Goal: Task Accomplishment & Management: Complete application form

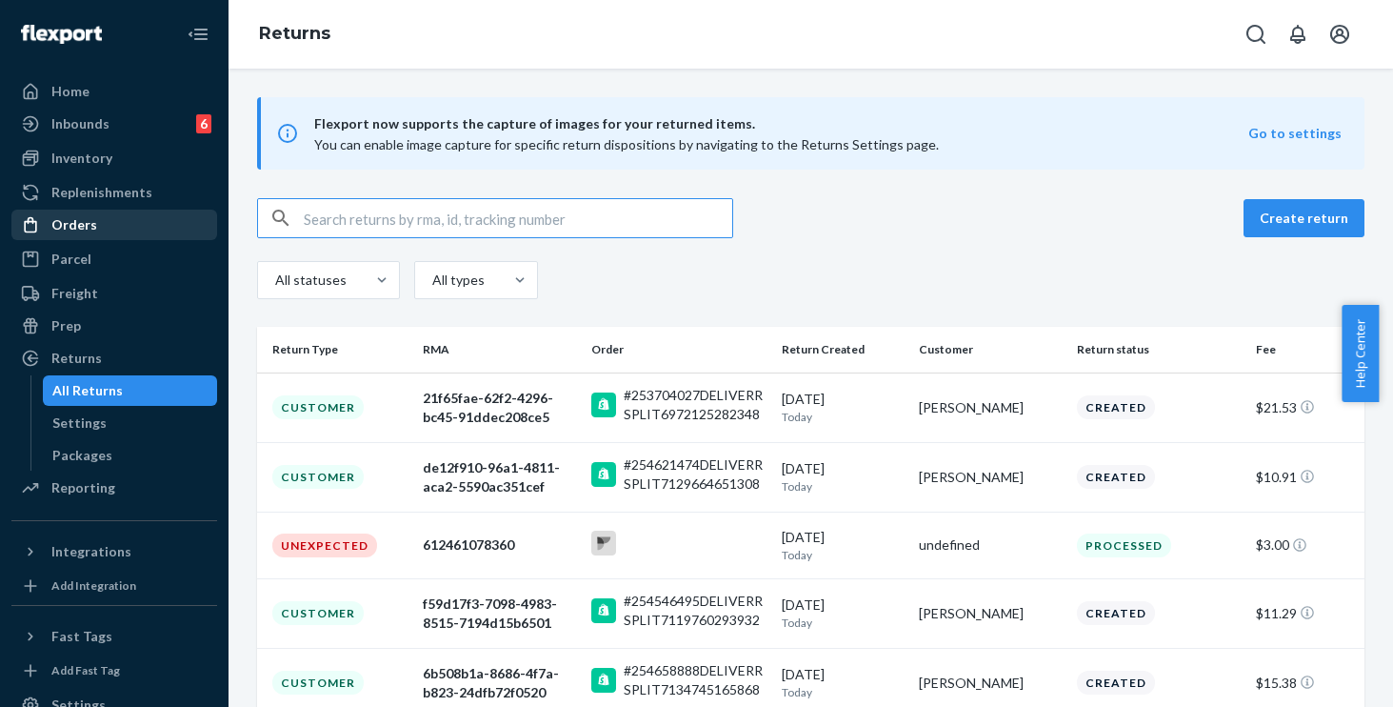
click at [90, 223] on div "Orders" at bounding box center [74, 224] width 46 height 19
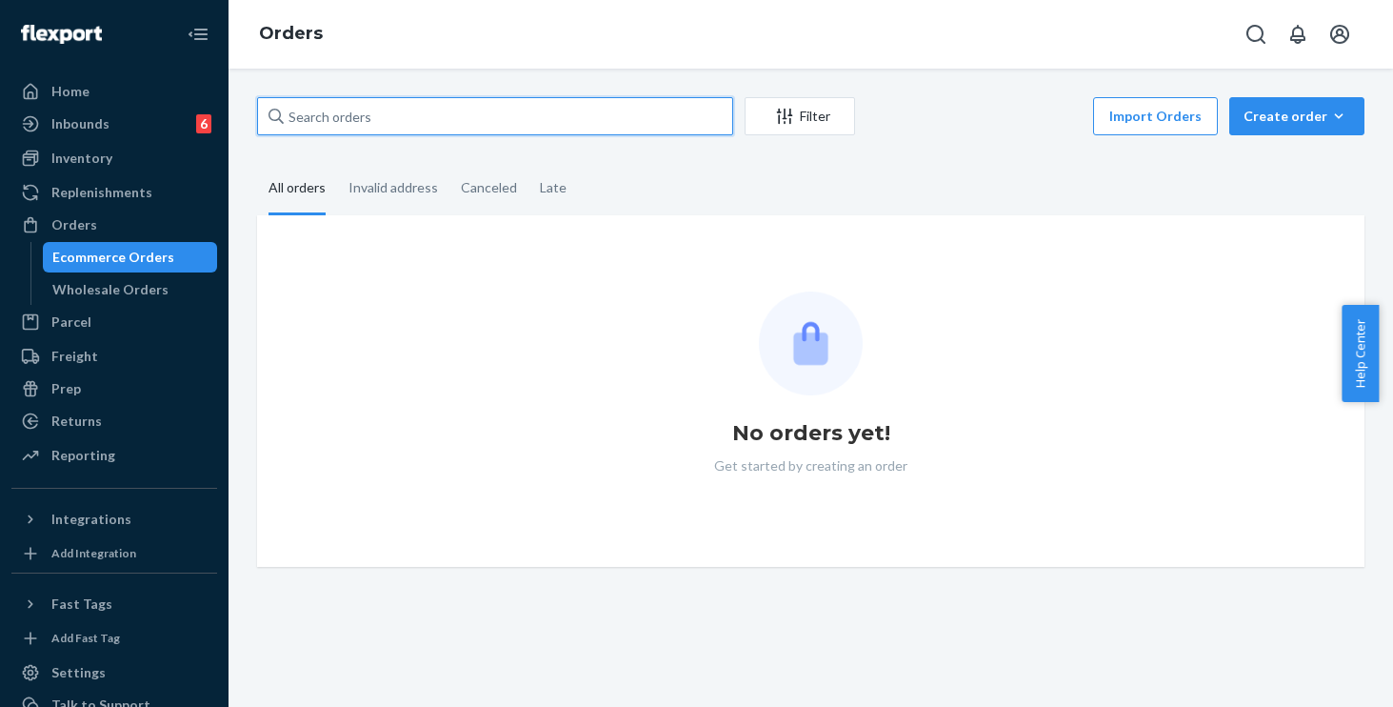
click at [369, 124] on input "text" at bounding box center [495, 116] width 476 height 38
paste input "253537640"
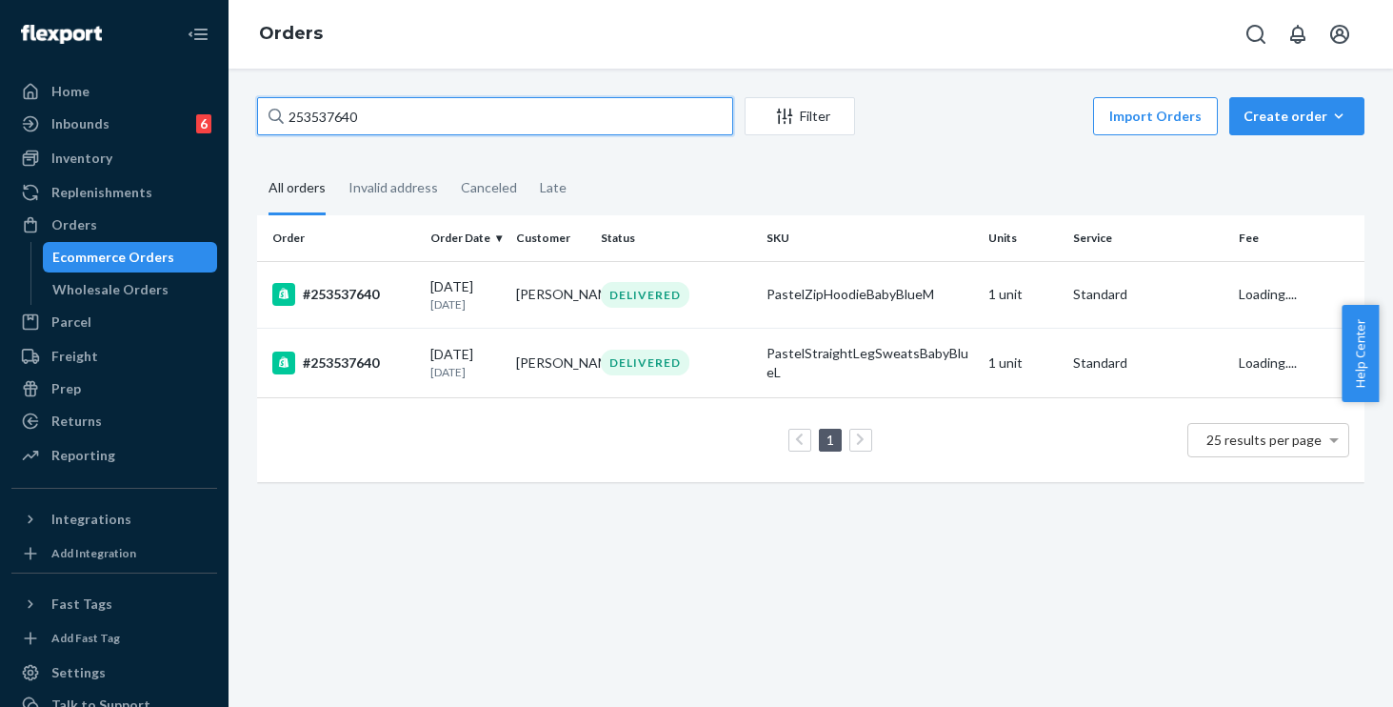
type input "253537640"
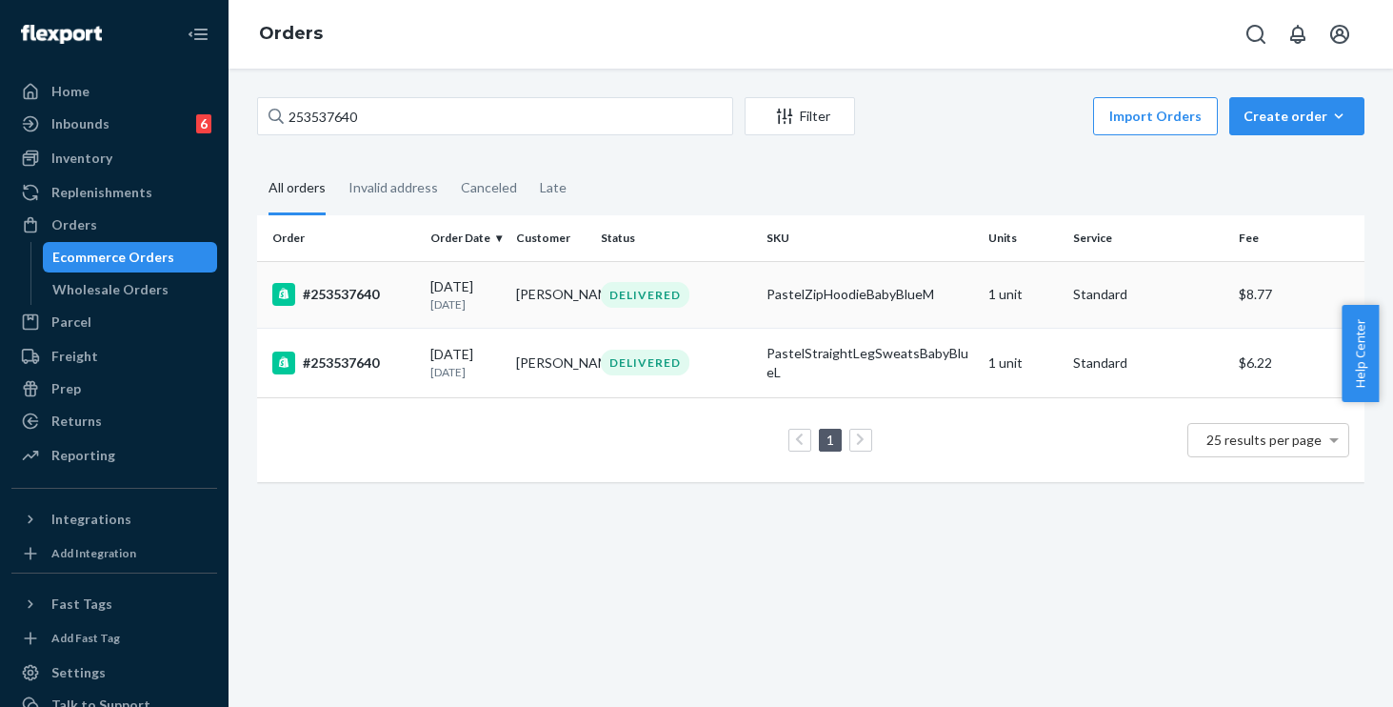
click at [724, 293] on div "DELIVERED" at bounding box center [676, 295] width 158 height 26
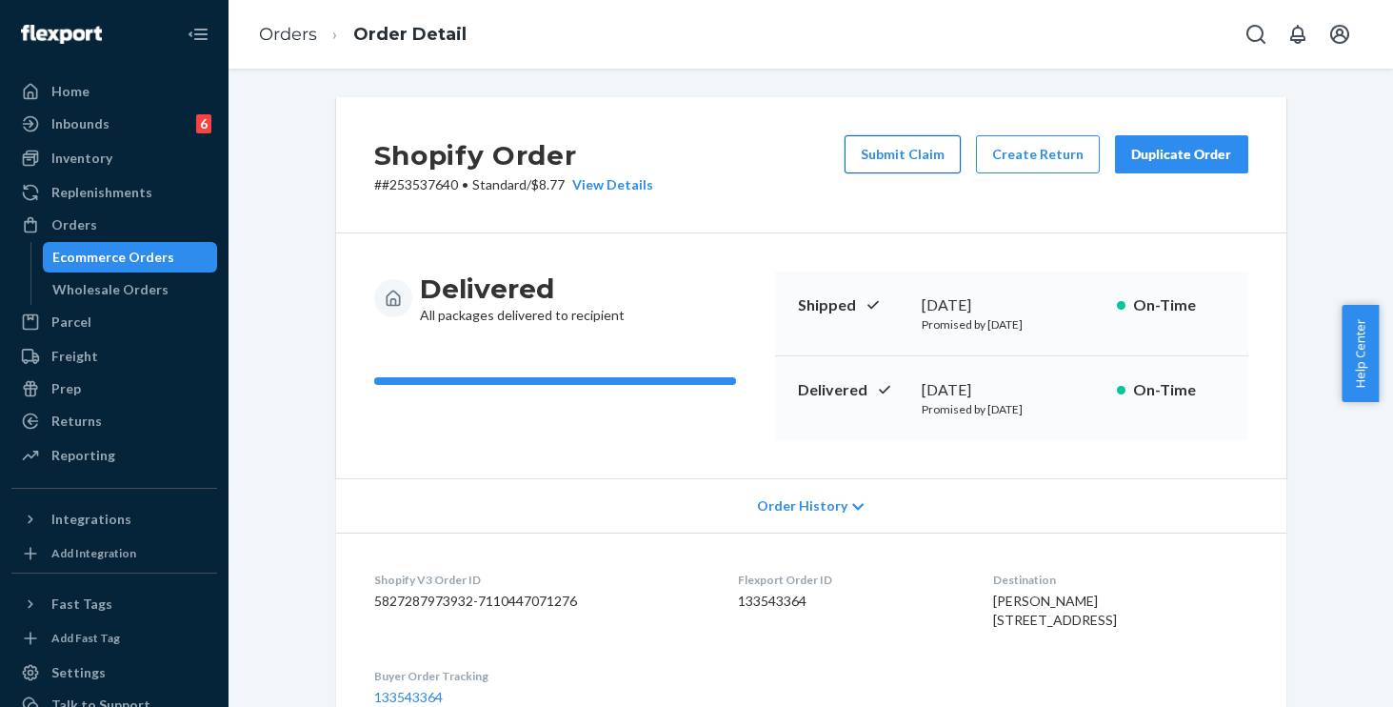
click at [891, 158] on button "Submit Claim" at bounding box center [903, 154] width 116 height 38
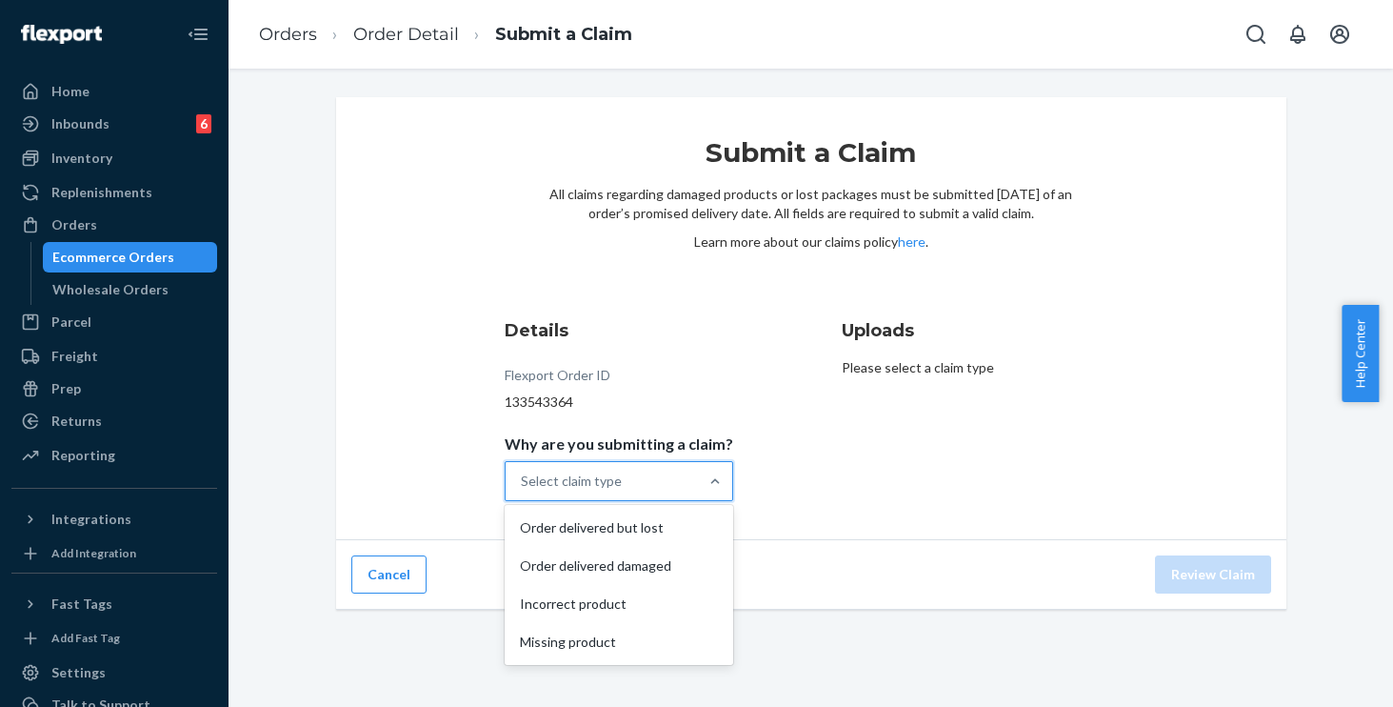
click at [631, 474] on div "Select claim type" at bounding box center [602, 481] width 192 height 38
click at [523, 474] on input "Why are you submitting a claim? option Order delivered but lost focused, 1 of 4…" at bounding box center [522, 480] width 2 height 19
click at [598, 526] on div "Order delivered but lost" at bounding box center [619, 528] width 221 height 38
click at [523, 491] on input "Why are you submitting a claim? option Order delivered but lost focused, 0 of 4…" at bounding box center [522, 480] width 2 height 19
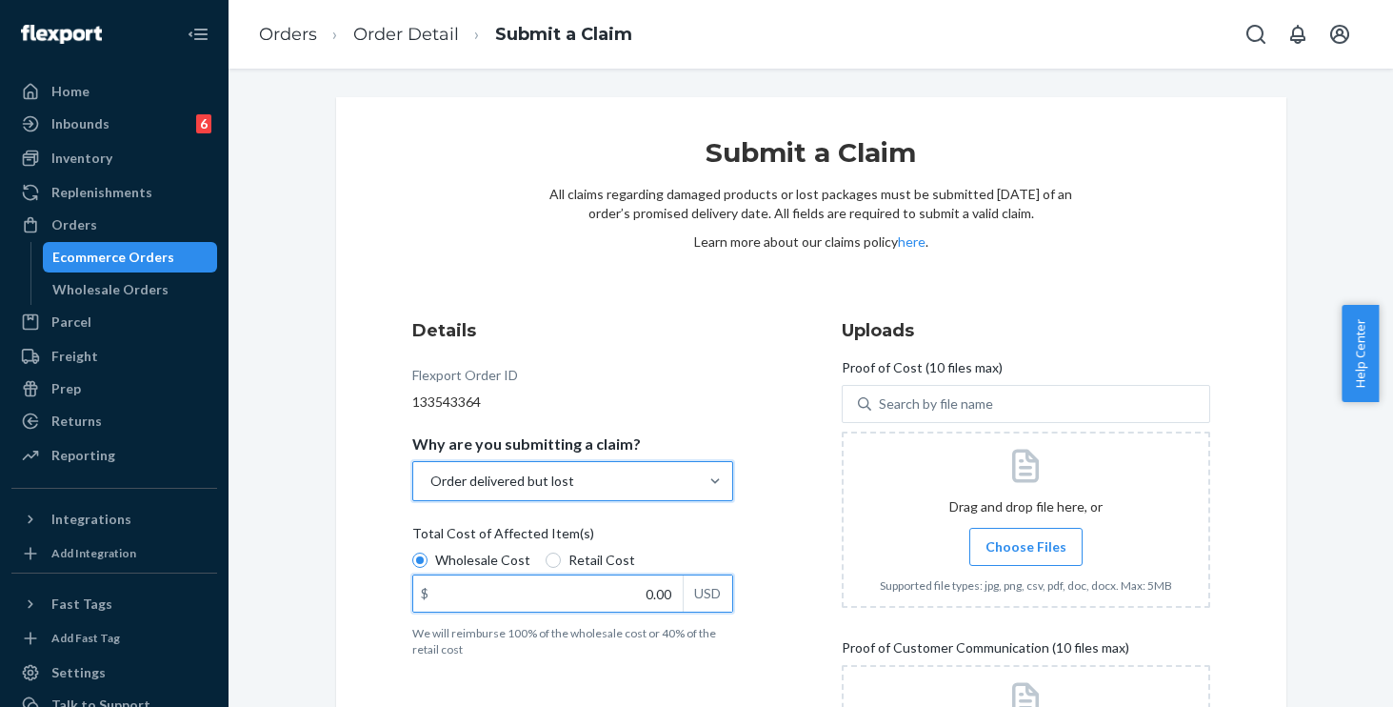
click at [617, 592] on input "0.00" at bounding box center [548, 593] width 270 height 36
type input "60.00"
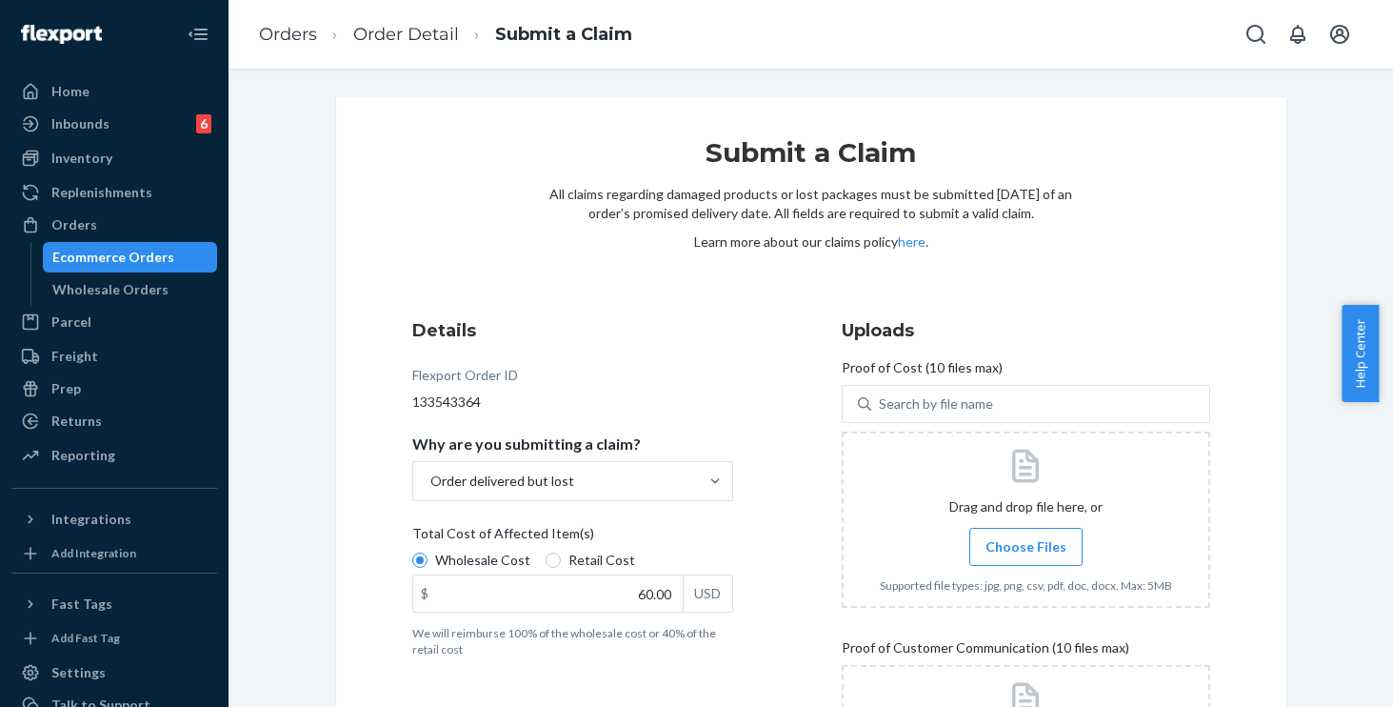
click at [989, 539] on span "Choose Files" at bounding box center [1026, 546] width 81 height 19
click at [1026, 539] on input "Choose Files" at bounding box center [1026, 546] width 1 height 21
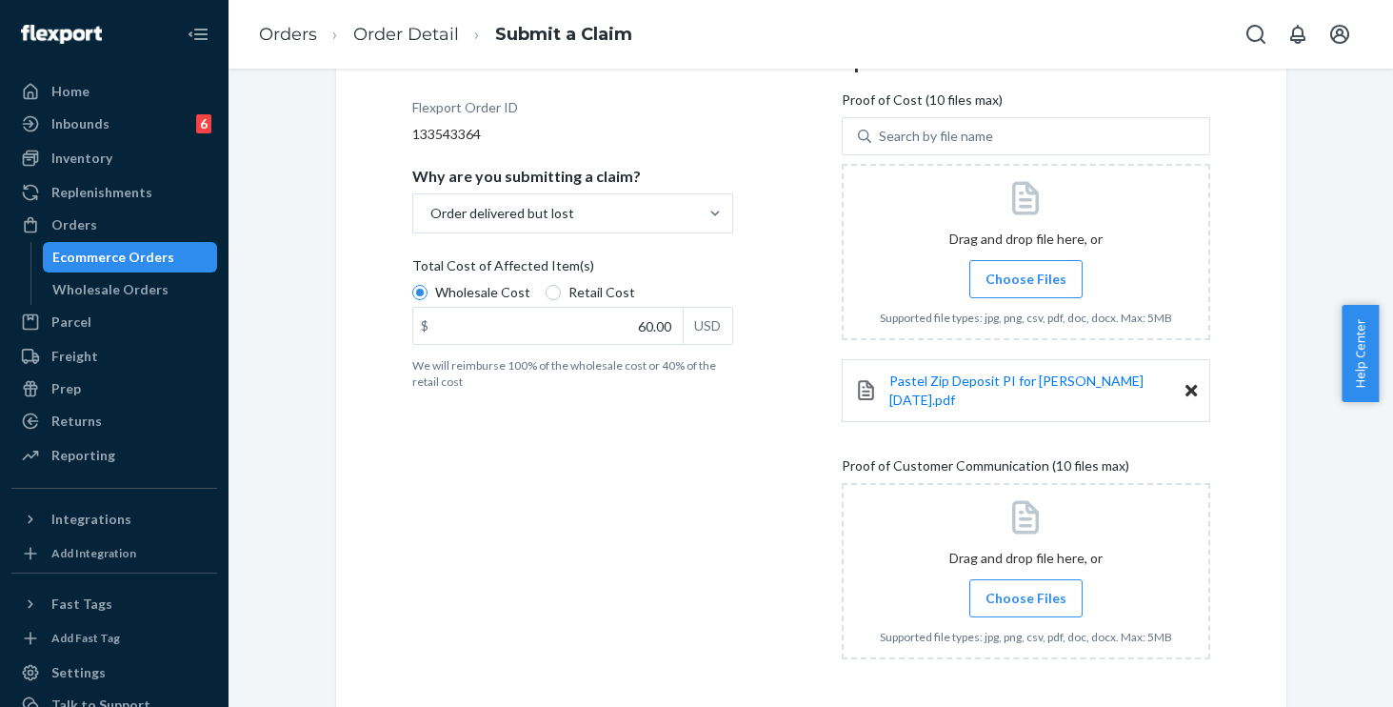
click at [1024, 579] on label "Choose Files" at bounding box center [1026, 598] width 113 height 38
click at [1026, 588] on input "Choose Files" at bounding box center [1026, 598] width 1 height 21
click at [1038, 591] on span "Choose Files" at bounding box center [1026, 598] width 81 height 19
click at [1027, 591] on input "Choose Files" at bounding box center [1026, 598] width 1 height 21
click at [1026, 592] on span "Choose Files" at bounding box center [1026, 598] width 81 height 19
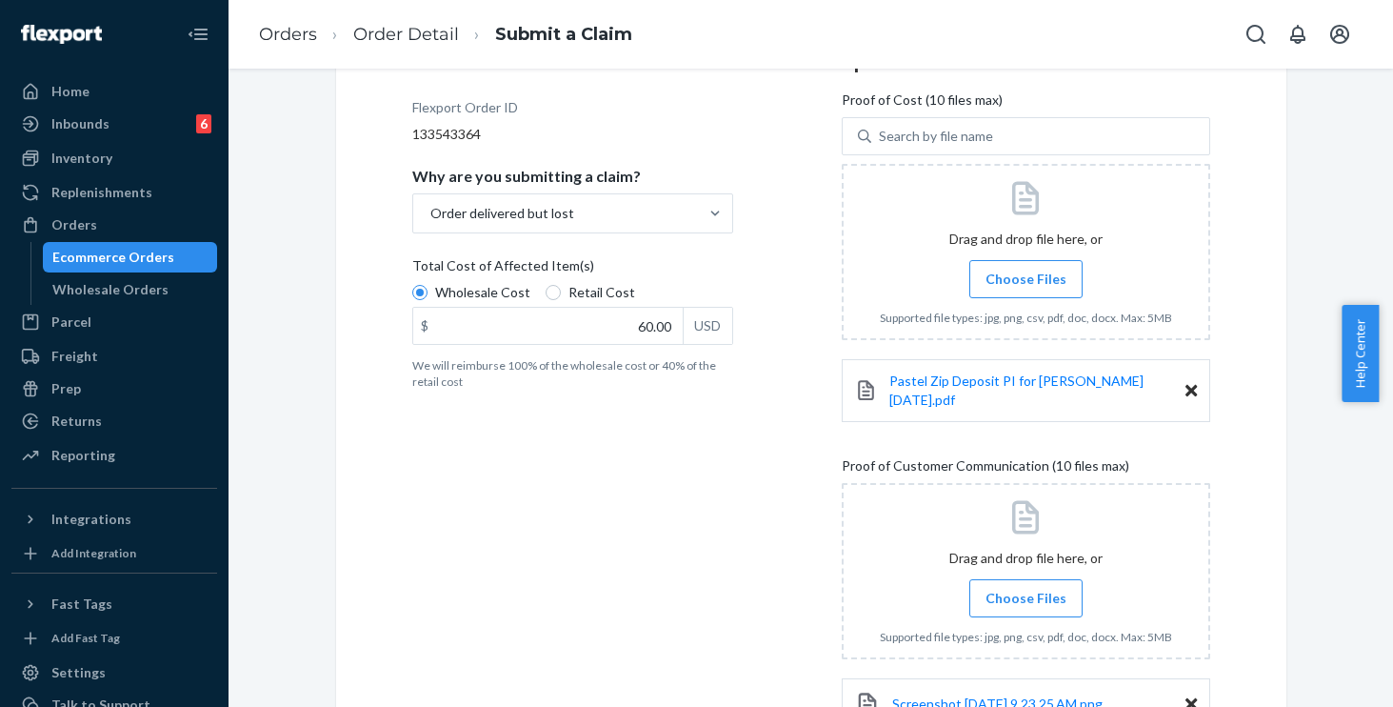
click at [1026, 592] on input "Choose Files" at bounding box center [1026, 598] width 1 height 21
click at [1026, 589] on span "Choose Files" at bounding box center [1026, 598] width 81 height 19
click at [1026, 588] on input "Choose Files" at bounding box center [1026, 598] width 1 height 21
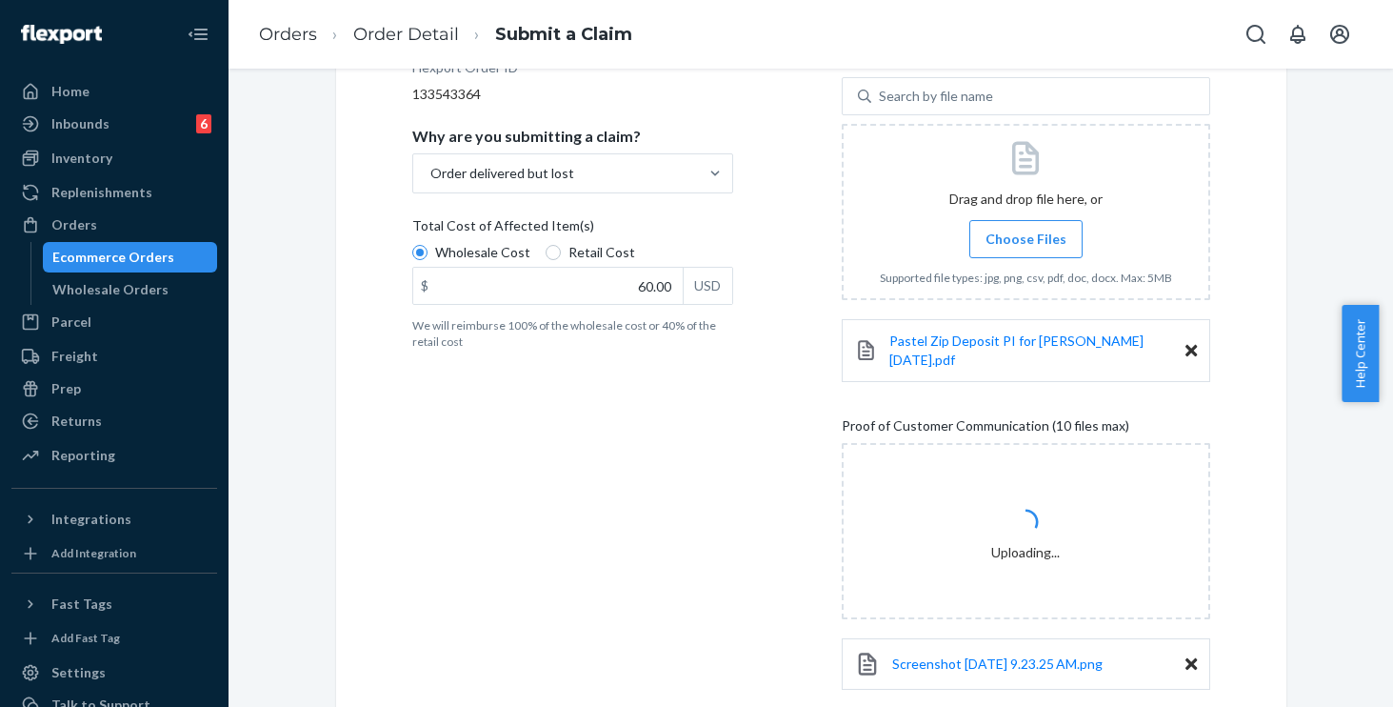
scroll to position [555, 0]
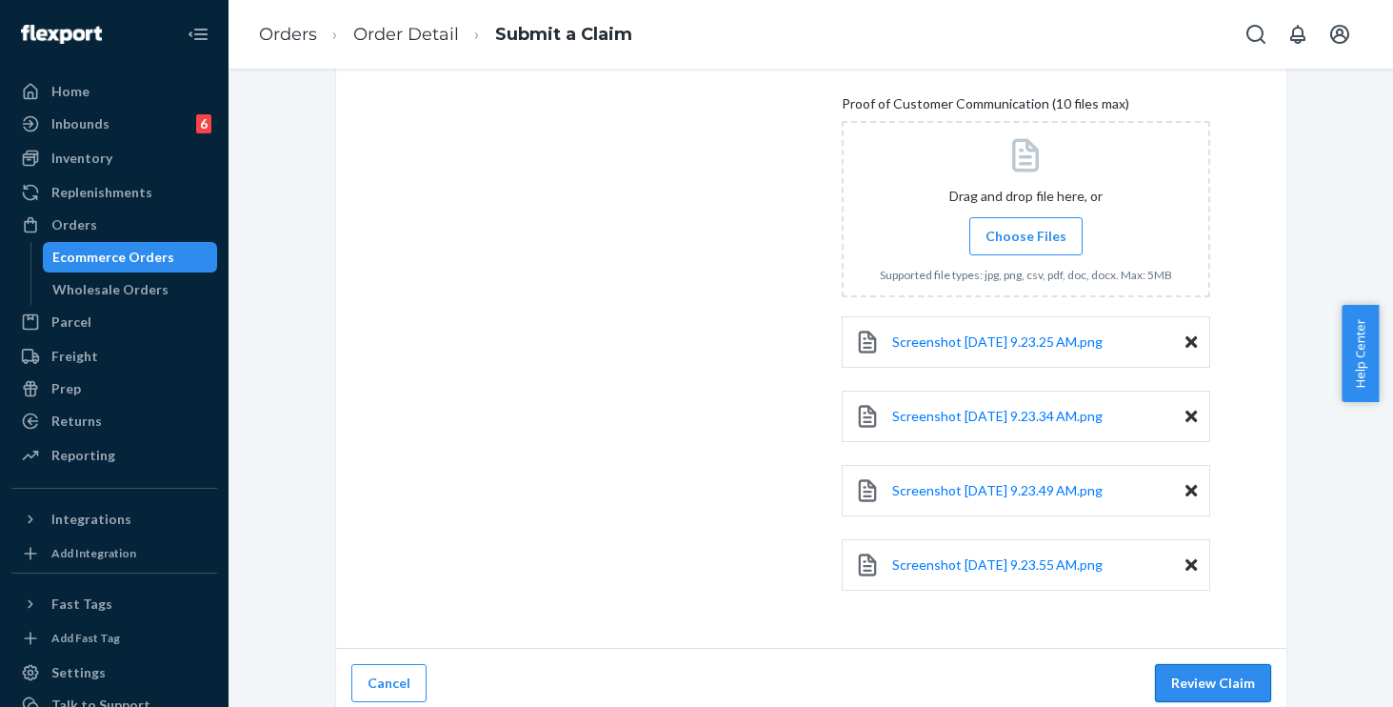
click at [1236, 674] on button "Review Claim" at bounding box center [1213, 683] width 116 height 38
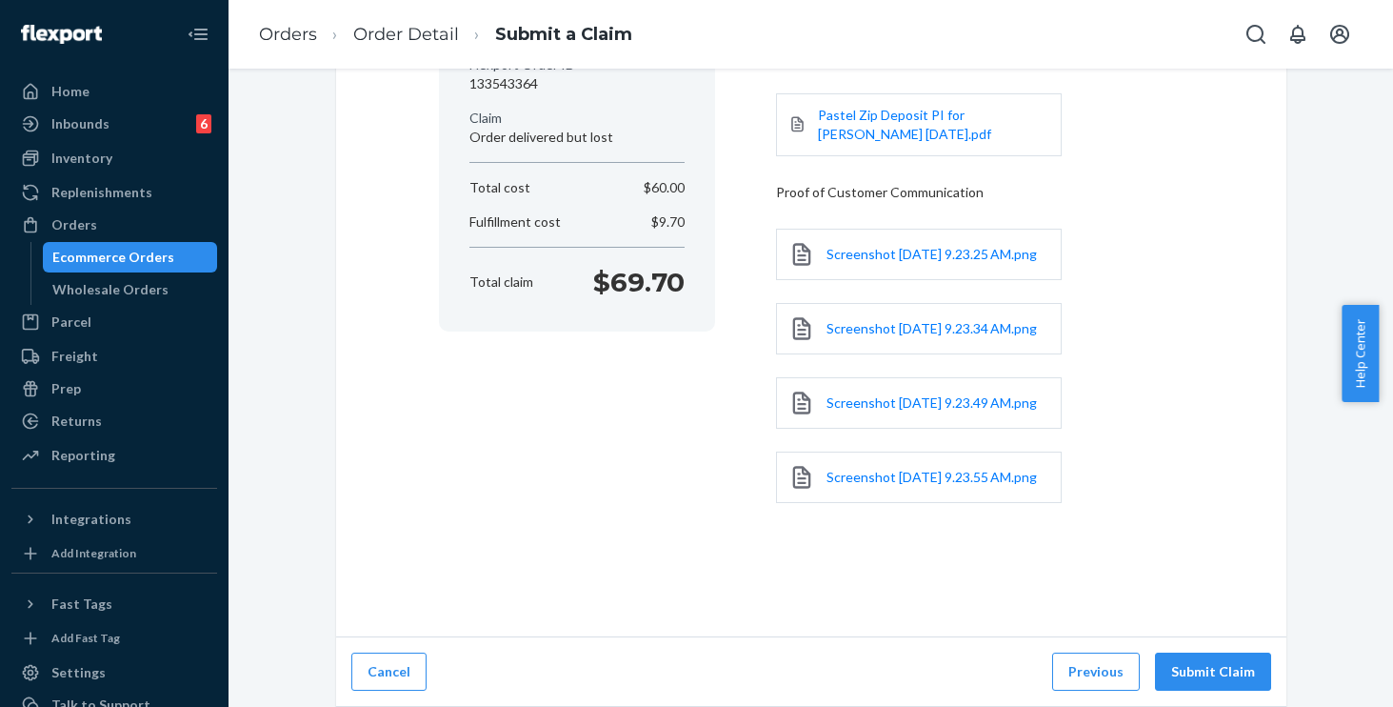
scroll to position [289, 0]
click at [1208, 663] on button "Submit Claim" at bounding box center [1213, 671] width 116 height 38
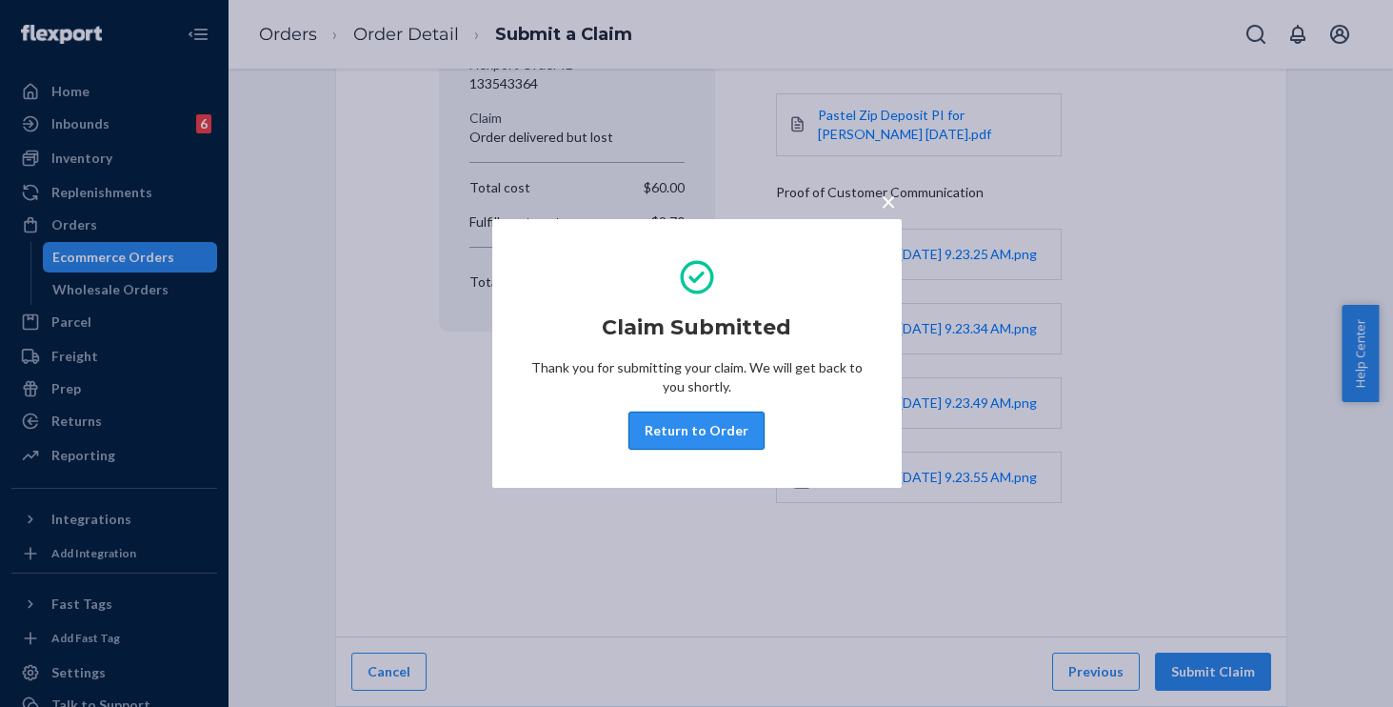
click at [711, 442] on button "Return to Order" at bounding box center [697, 430] width 136 height 38
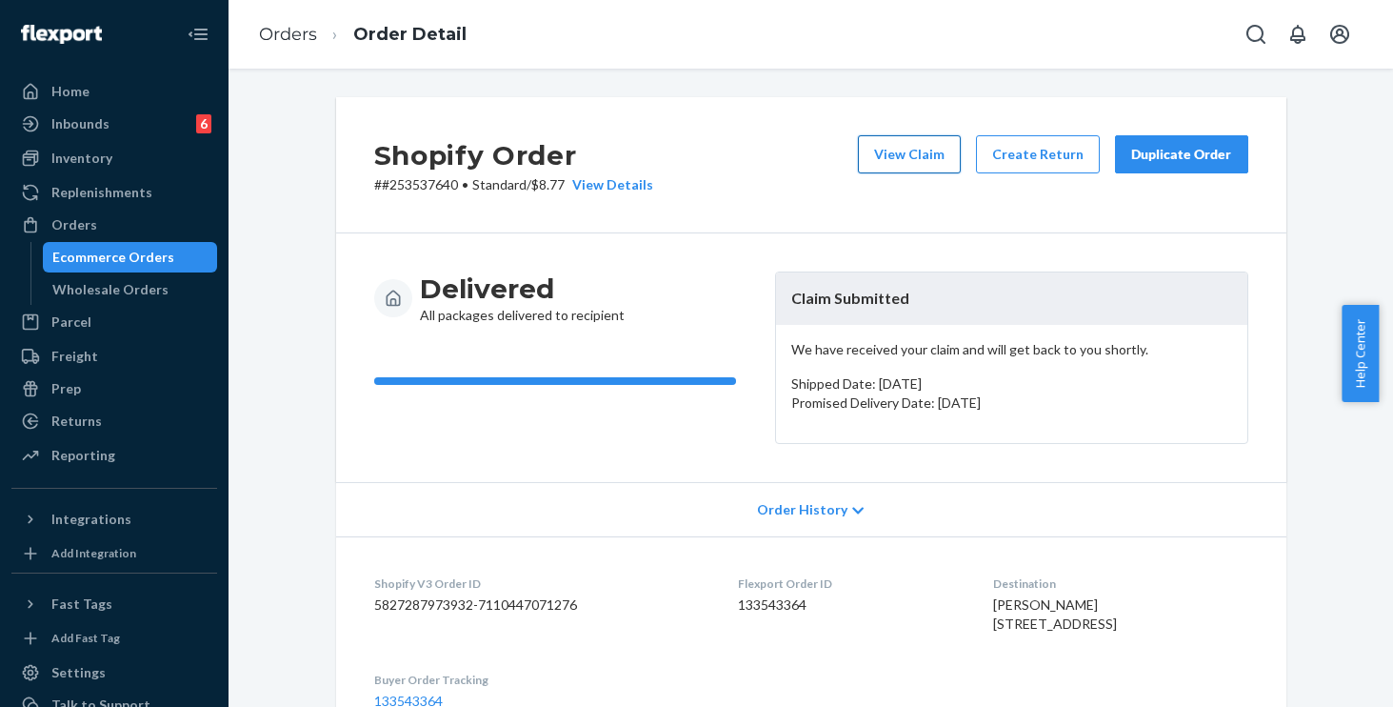
click at [901, 143] on button "View Claim" at bounding box center [909, 154] width 103 height 38
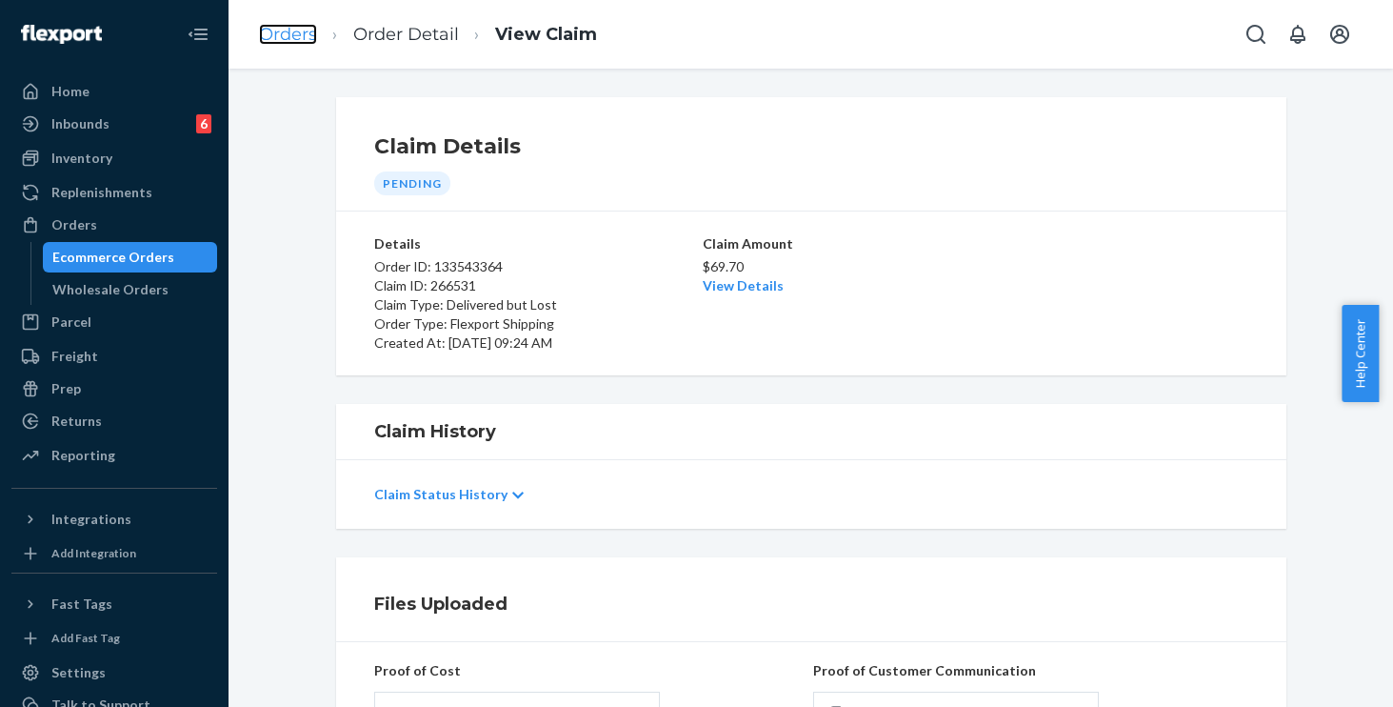
click at [297, 34] on link "Orders" at bounding box center [288, 34] width 58 height 21
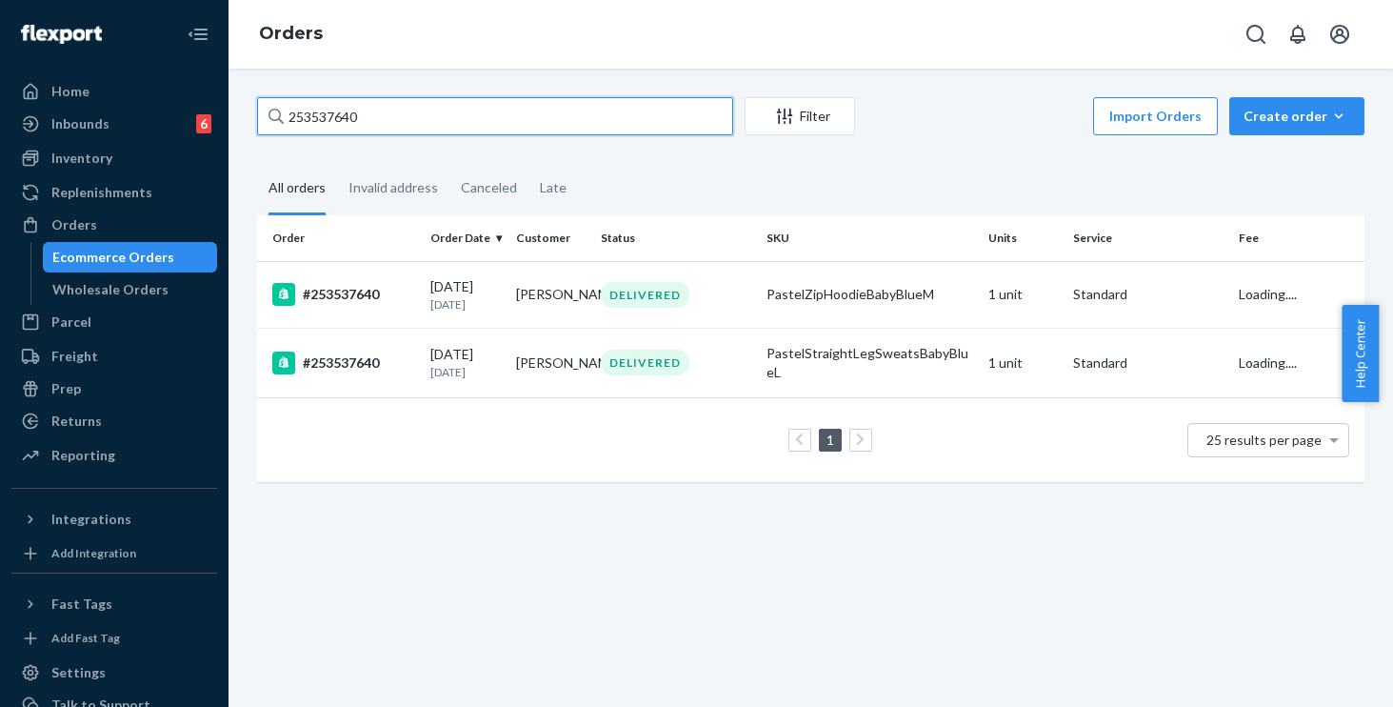
click at [406, 123] on input "253537640" at bounding box center [495, 116] width 476 height 38
drag, startPoint x: 252, startPoint y: 107, endPoint x: 233, endPoint y: 105, distance: 19.1
click at [234, 105] on div "253537640 Filter Import Orders Create order Ecommerce order Removal order All o…" at bounding box center [811, 388] width 1165 height 638
paste input "4741382"
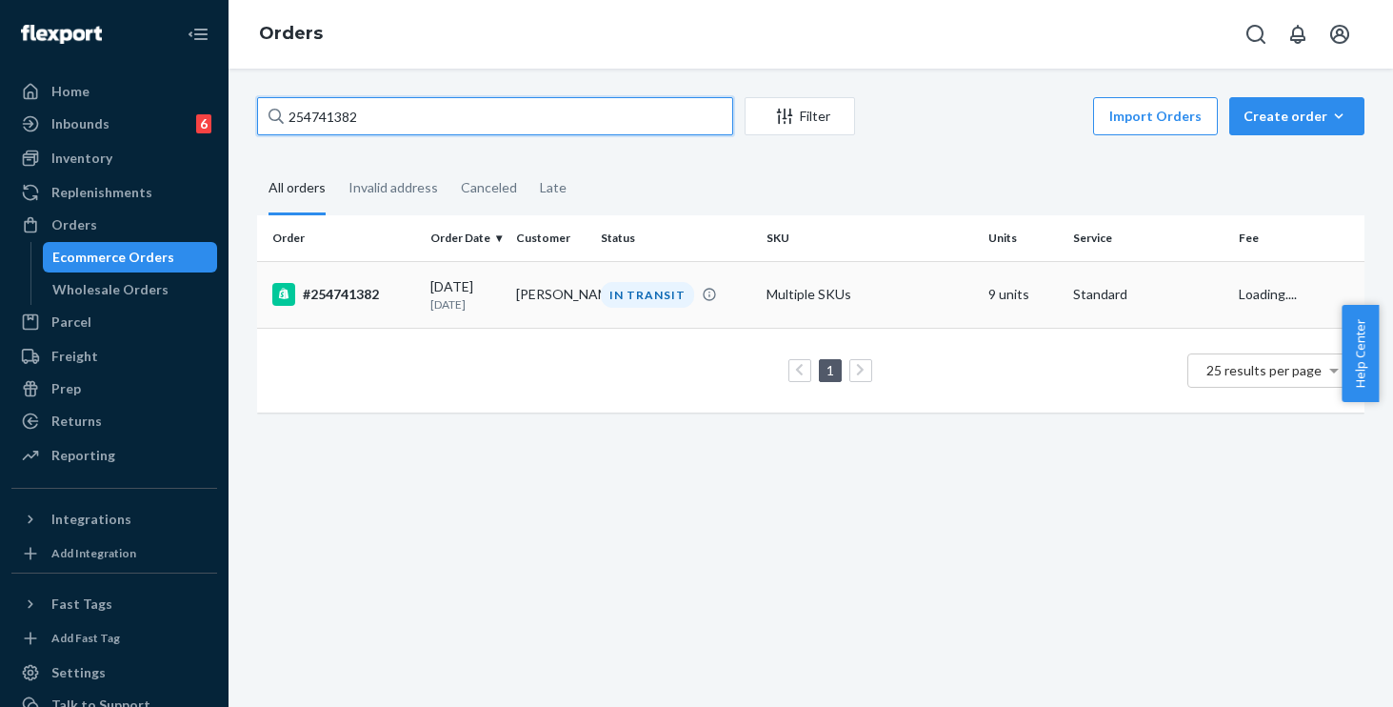
type input "254741382"
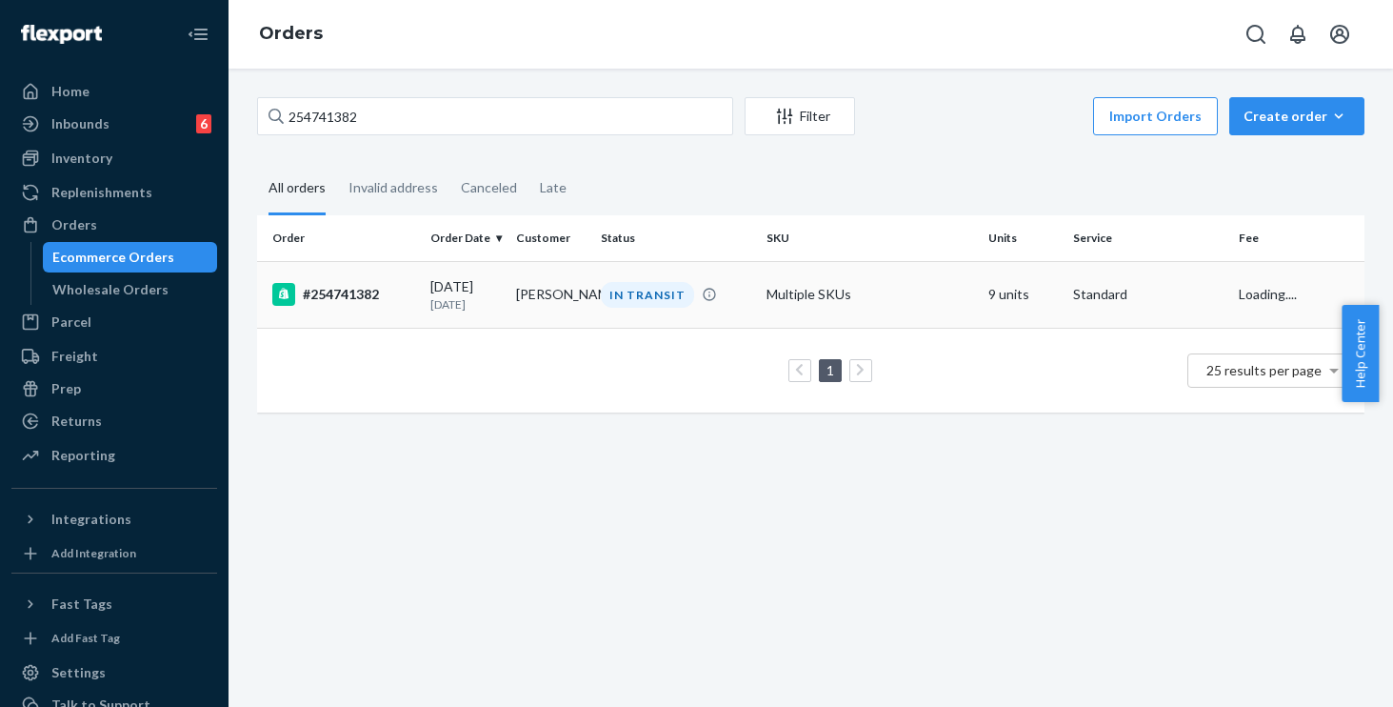
click at [393, 301] on div "#254741382" at bounding box center [343, 294] width 143 height 23
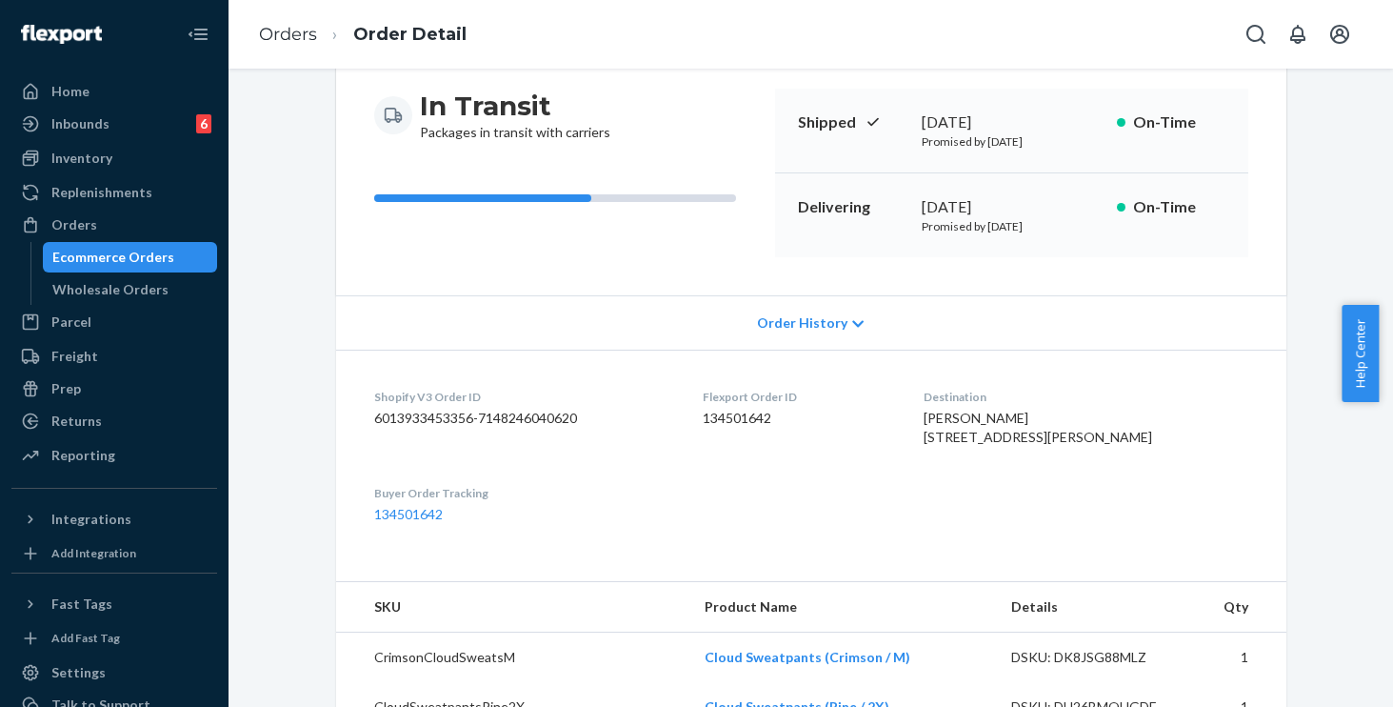
scroll to position [233, 0]
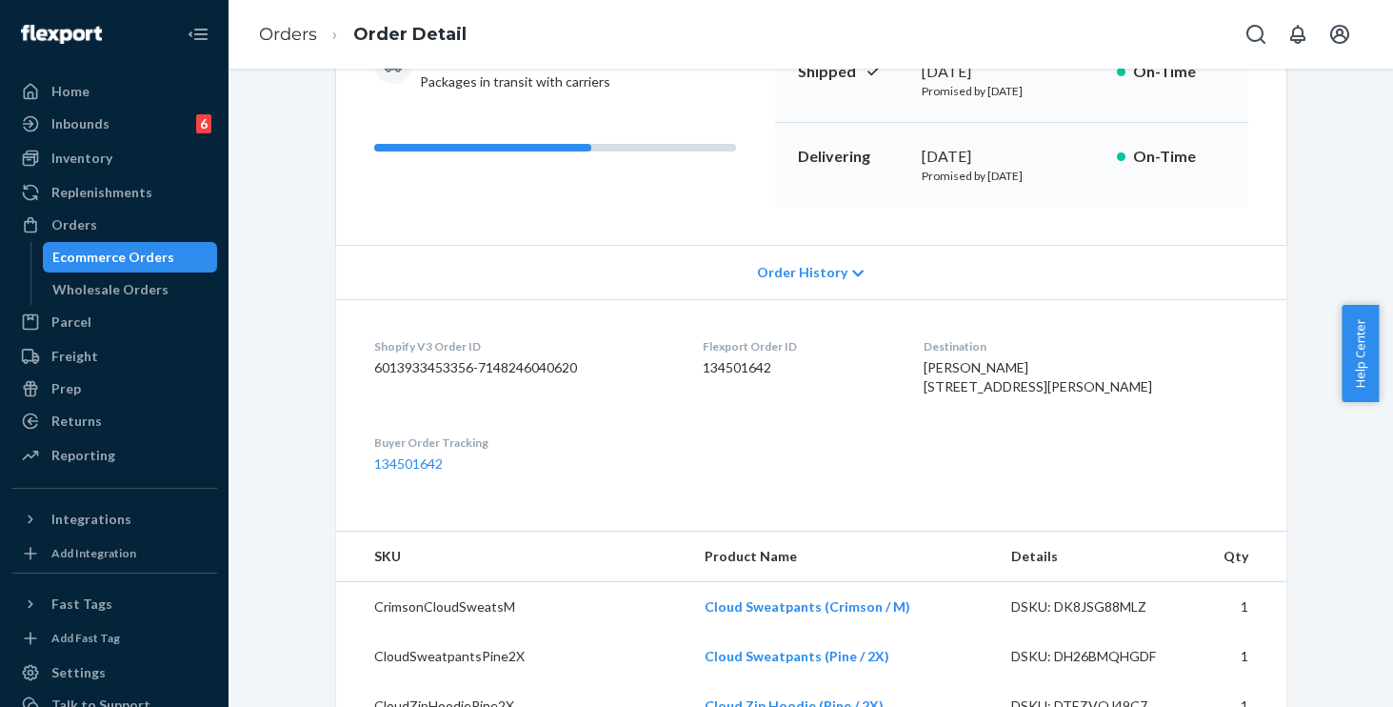
click at [911, 497] on dl "Shopify V3 Order ID 6013933453356-7148246040620 Flexport Order ID 134501642 Des…" at bounding box center [811, 405] width 951 height 212
drag, startPoint x: 1127, startPoint y: 423, endPoint x: 972, endPoint y: 371, distance: 162.6
click at [972, 371] on div "Eric Sinclair 140 Main Rd A Holden, ME 04429-7191 US" at bounding box center [1086, 377] width 325 height 38
copy span "Eric Sinclair 140 Main Rd A Holden, ME 04429-7191"
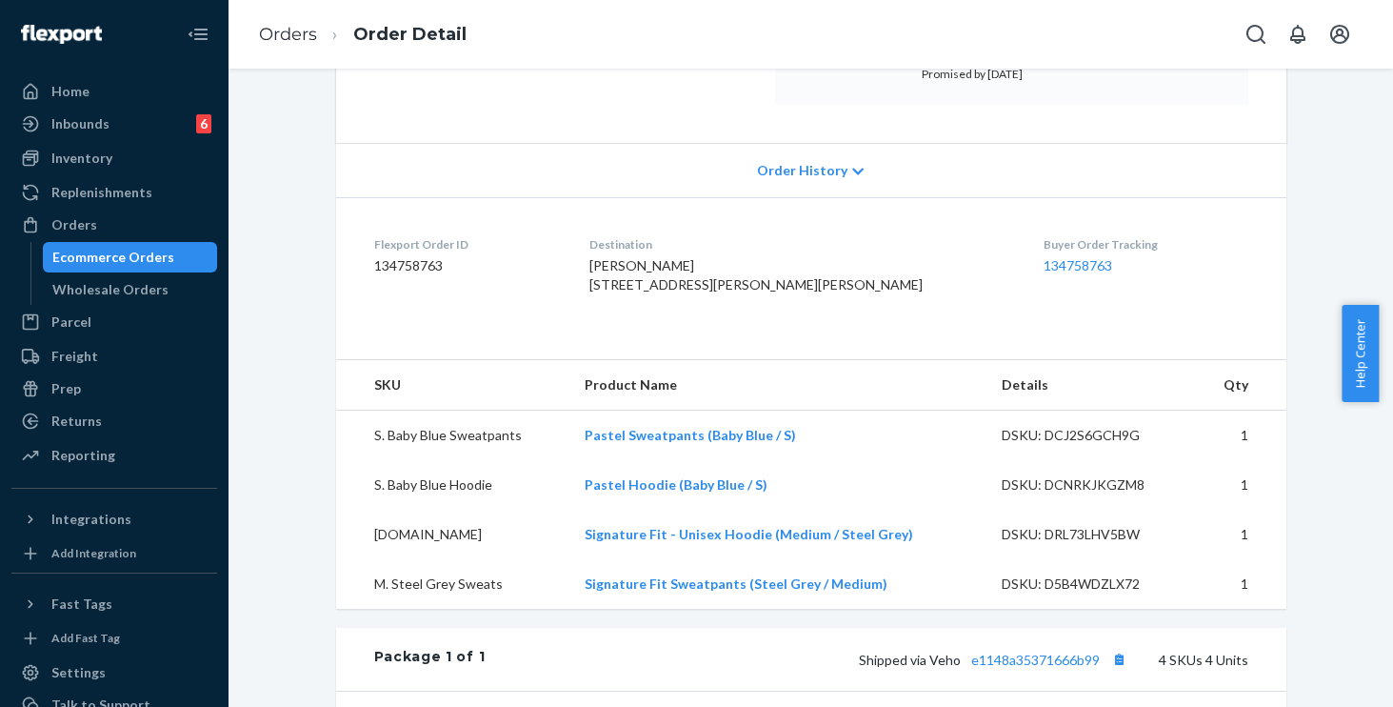
scroll to position [70, 0]
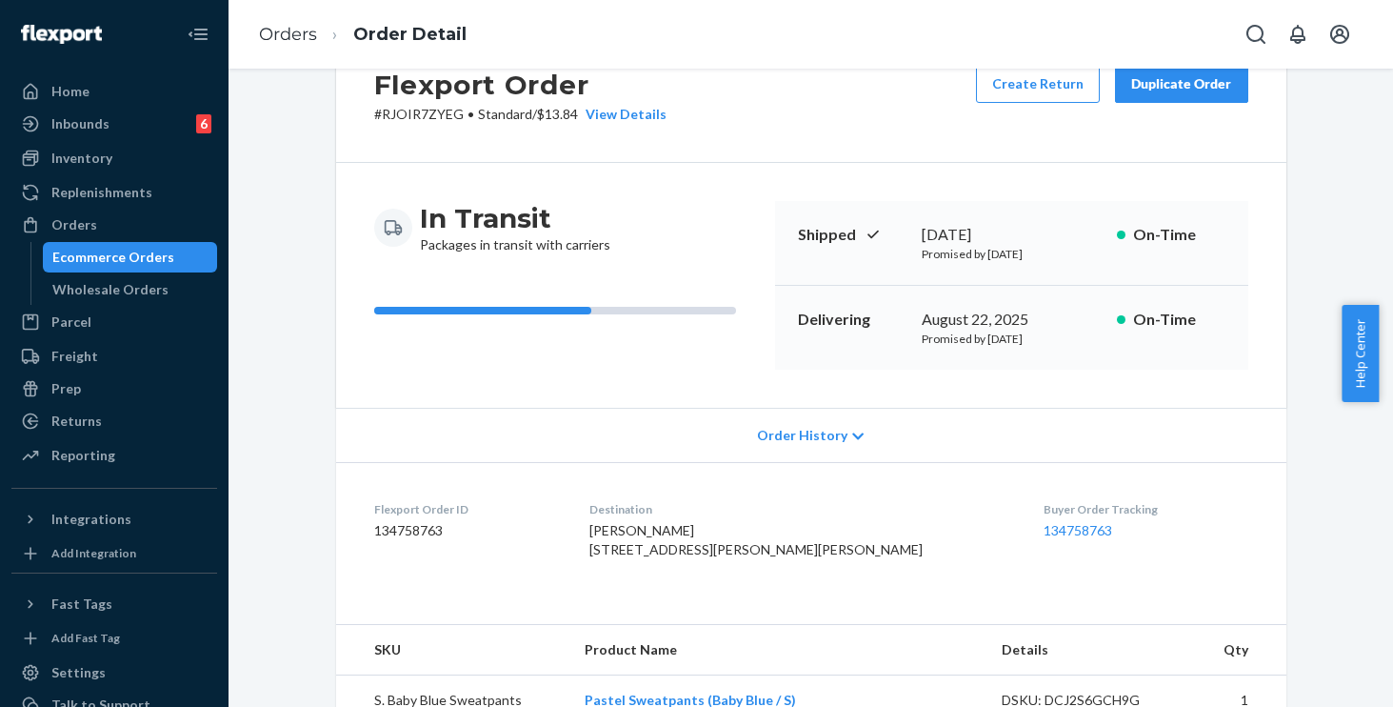
click at [803, 427] on span "Order History" at bounding box center [802, 435] width 90 height 19
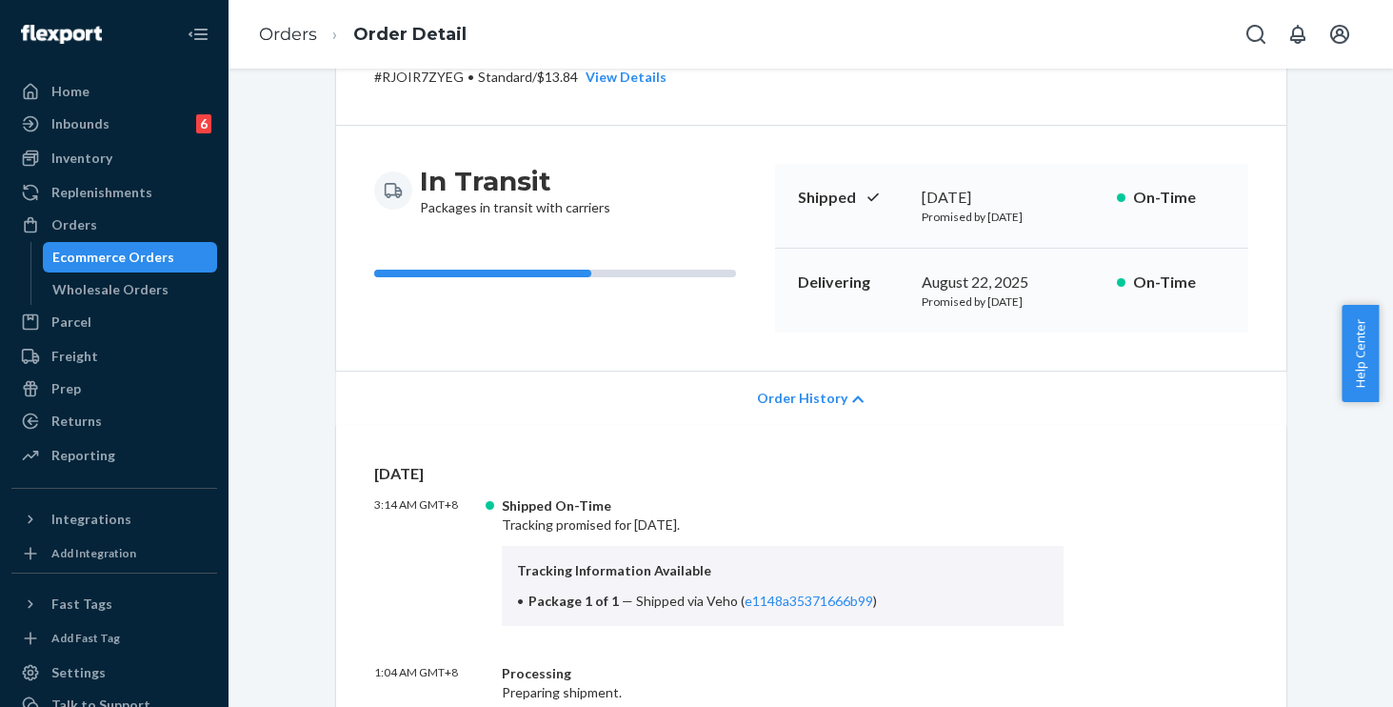
scroll to position [139, 0]
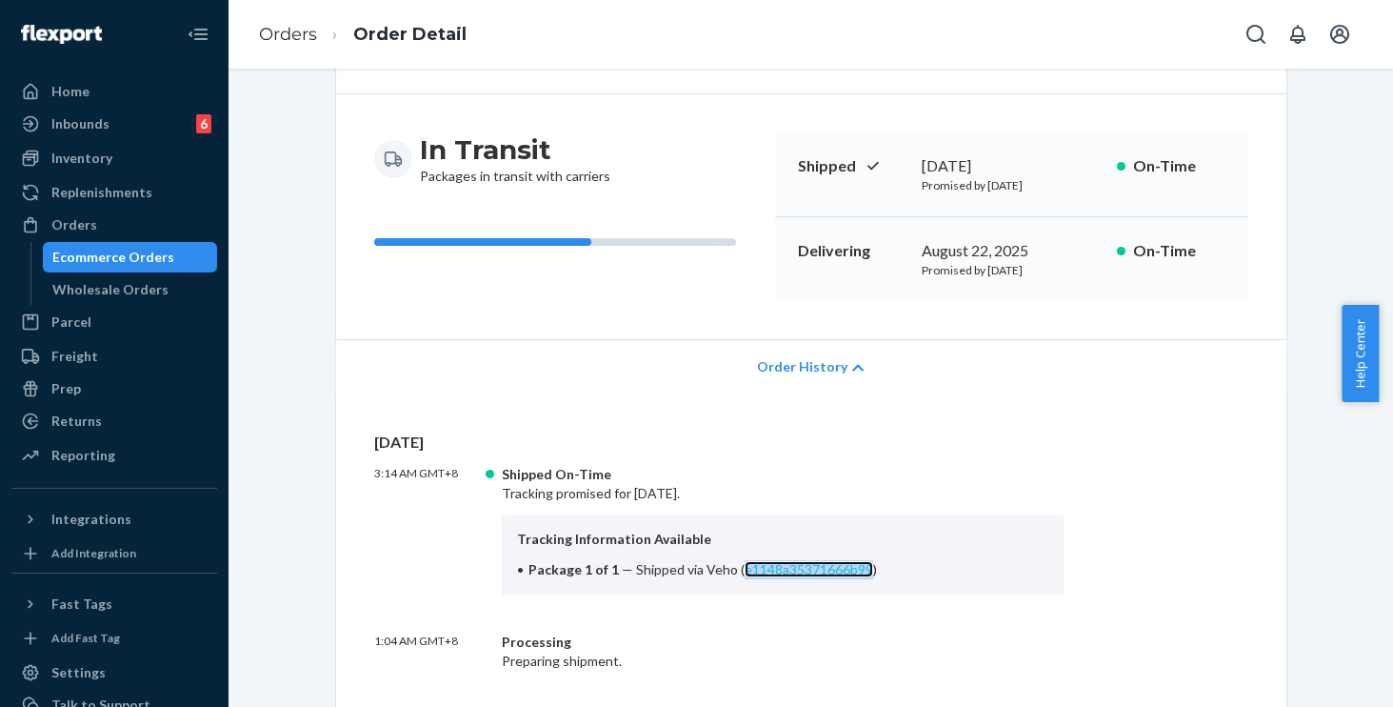
copy link "e1148a35371666b99"
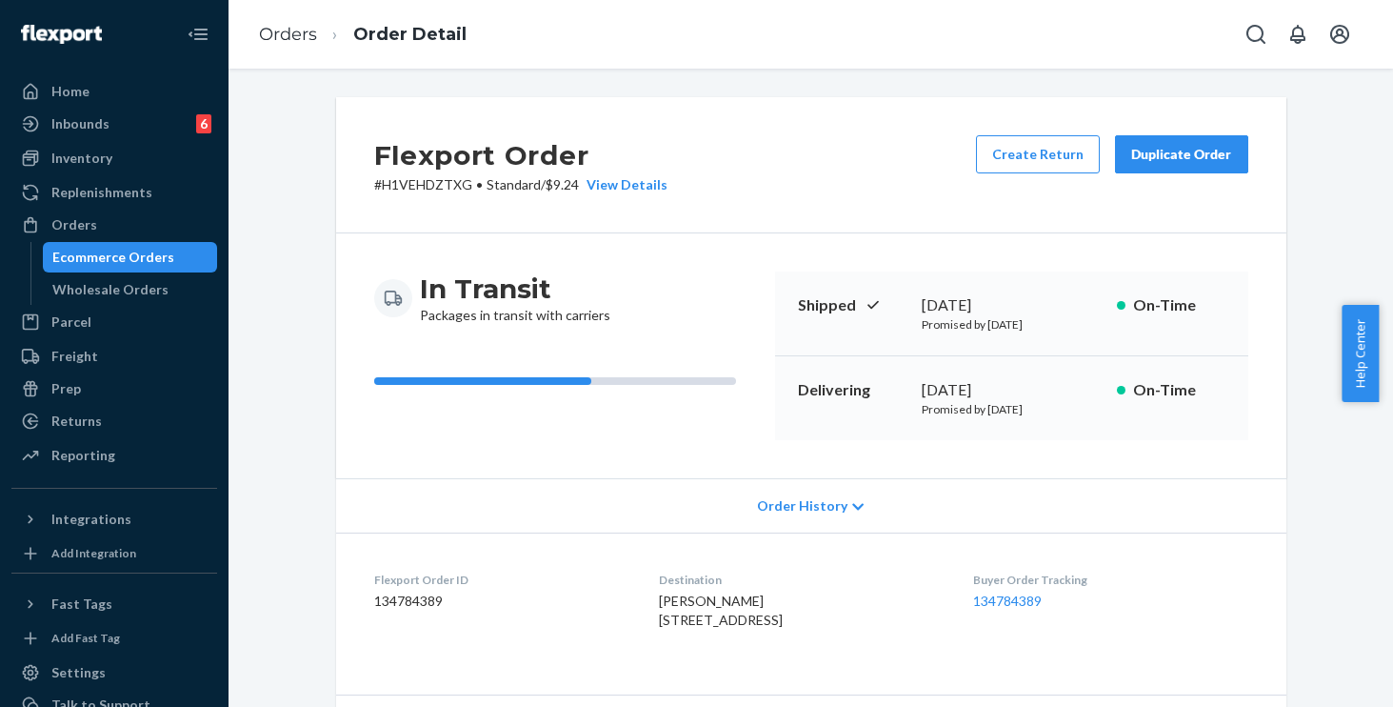
click at [805, 511] on span "Order History" at bounding box center [802, 505] width 90 height 19
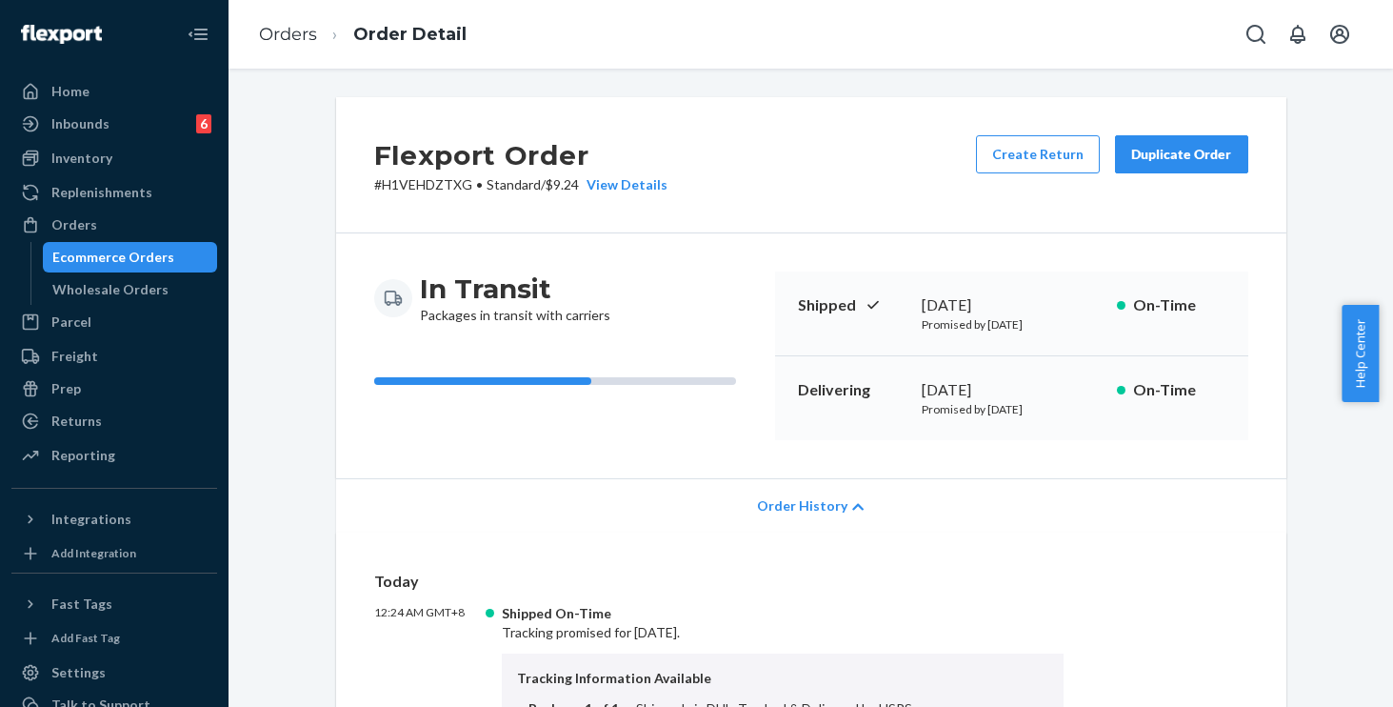
scroll to position [226, 0]
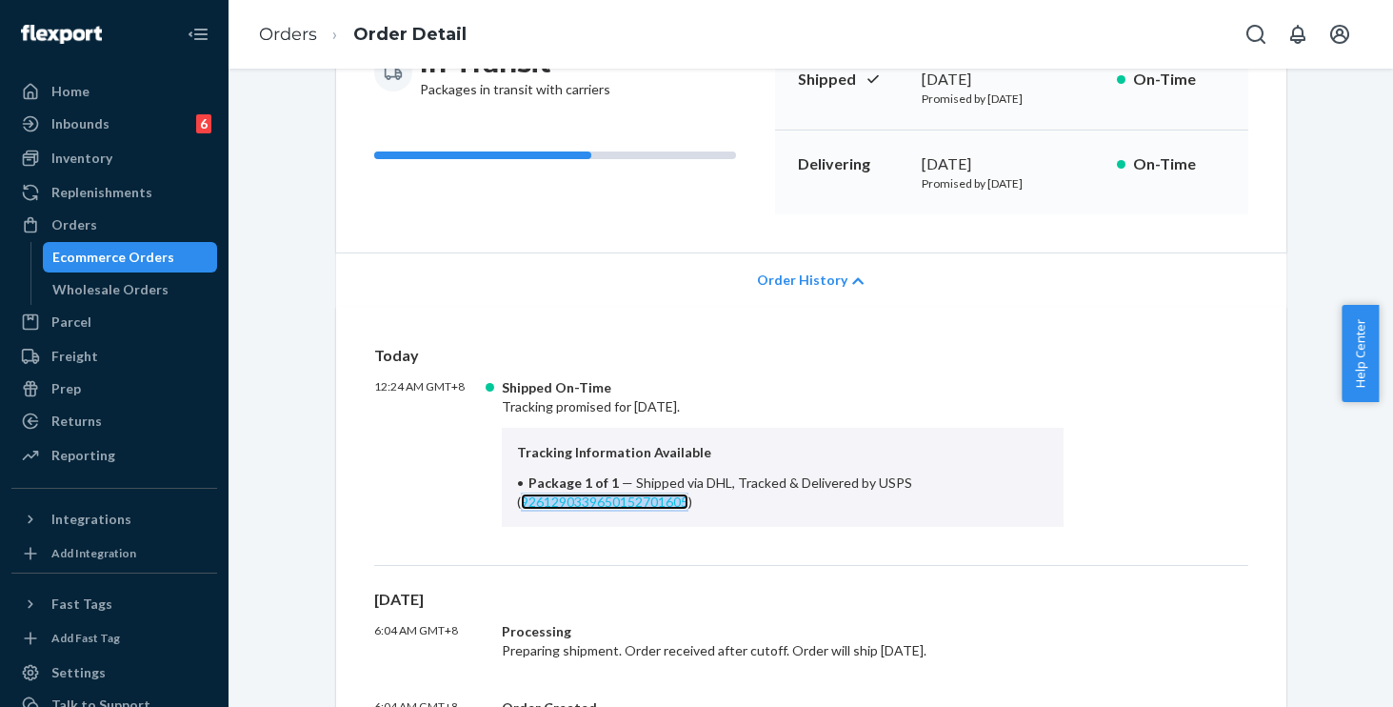
copy link "9261290339650152701605"
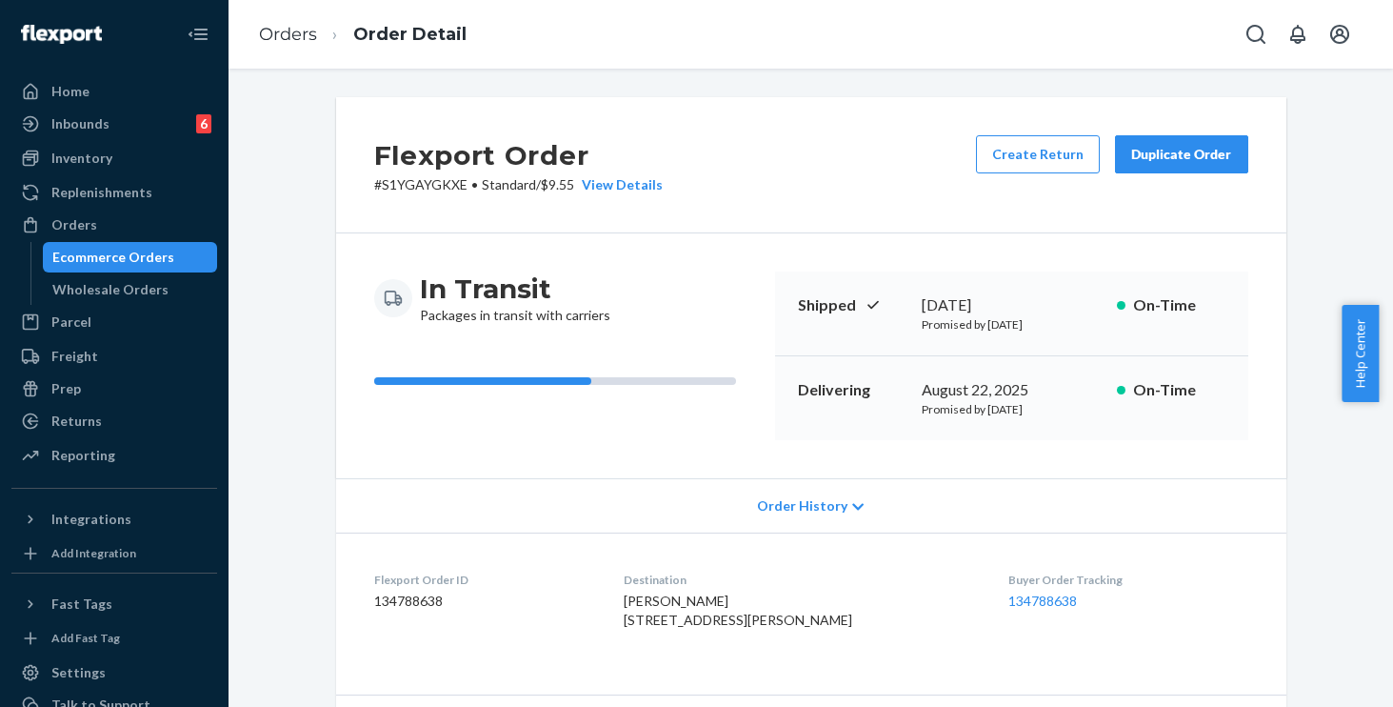
click at [804, 500] on span "Order History" at bounding box center [802, 505] width 90 height 19
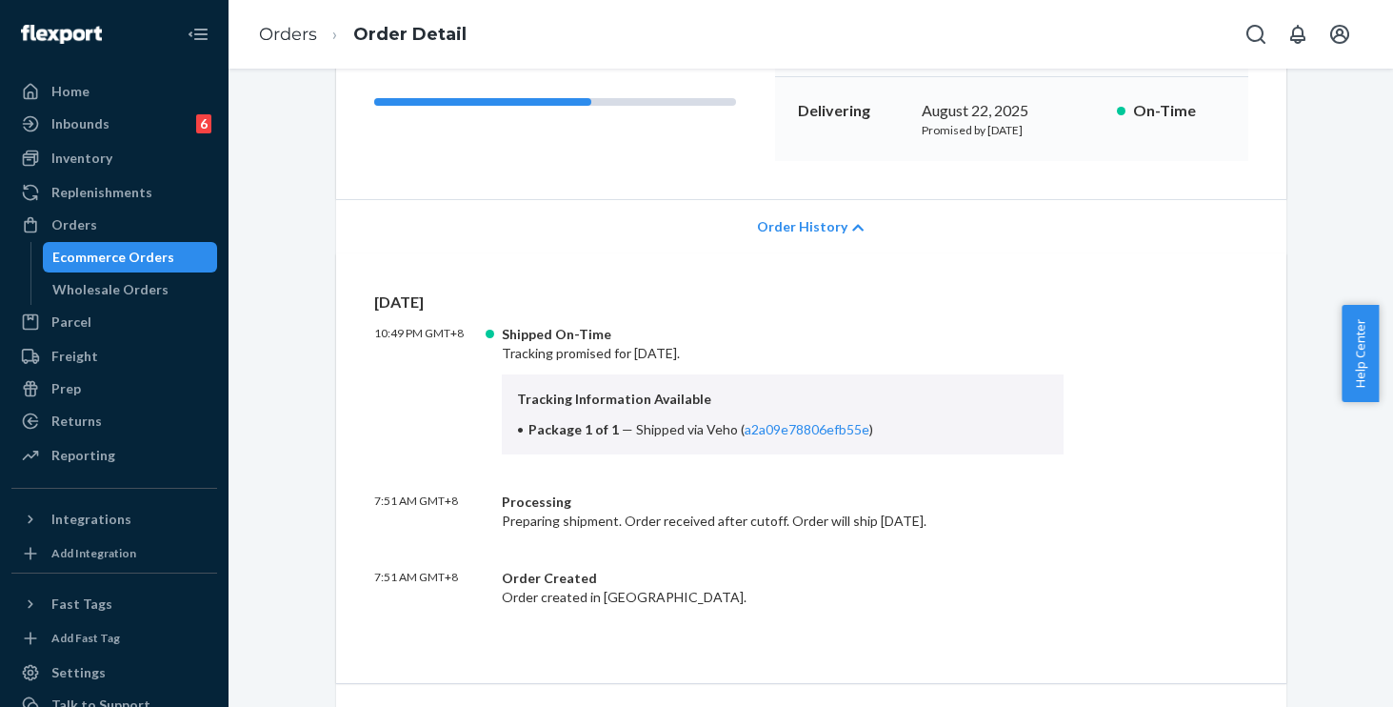
scroll to position [279, 0]
copy link "a2a09e78806efb55e"
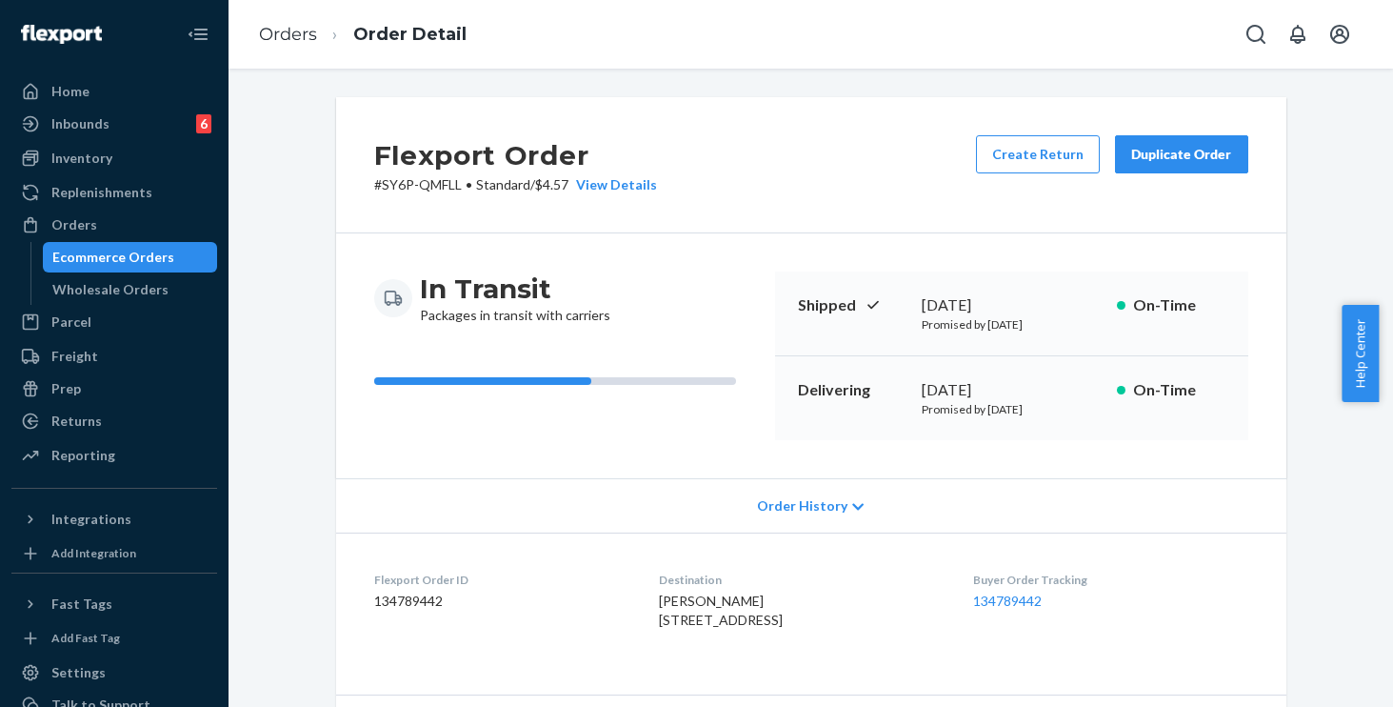
click at [792, 502] on span "Order History" at bounding box center [802, 505] width 90 height 19
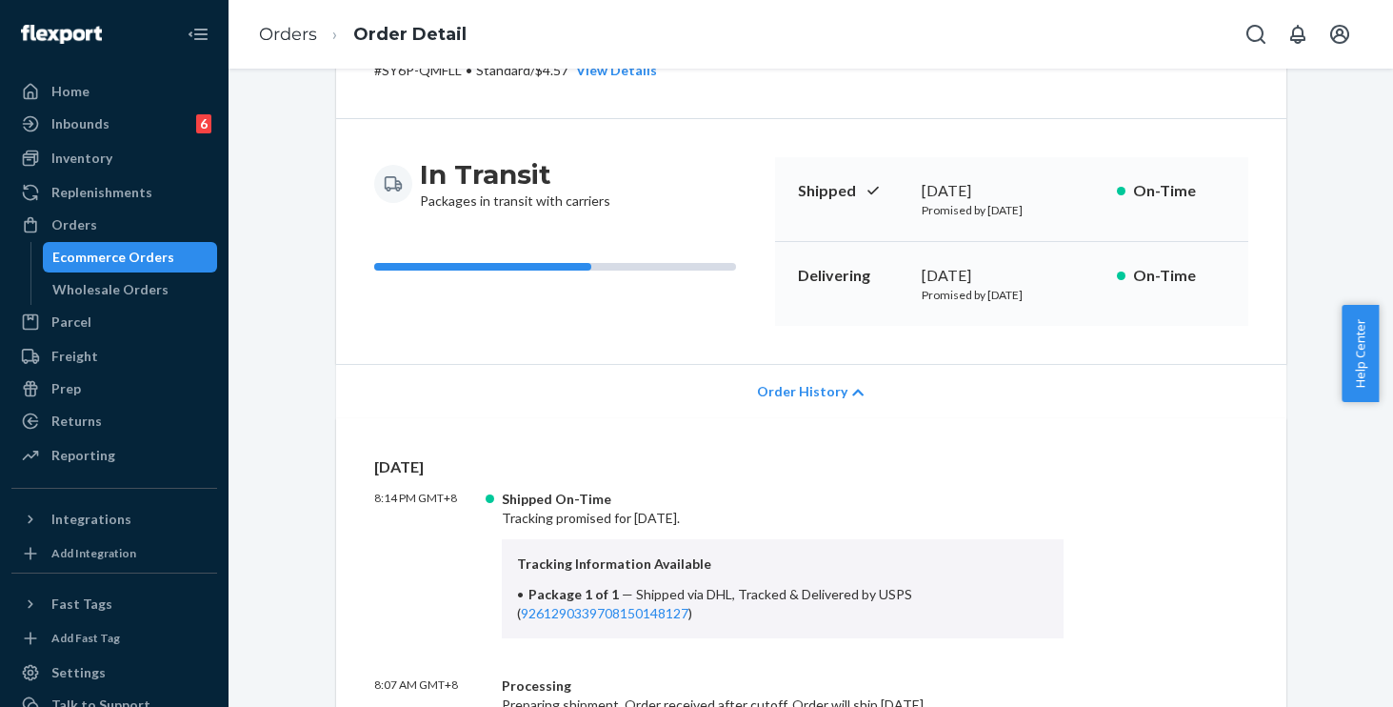
scroll to position [373, 0]
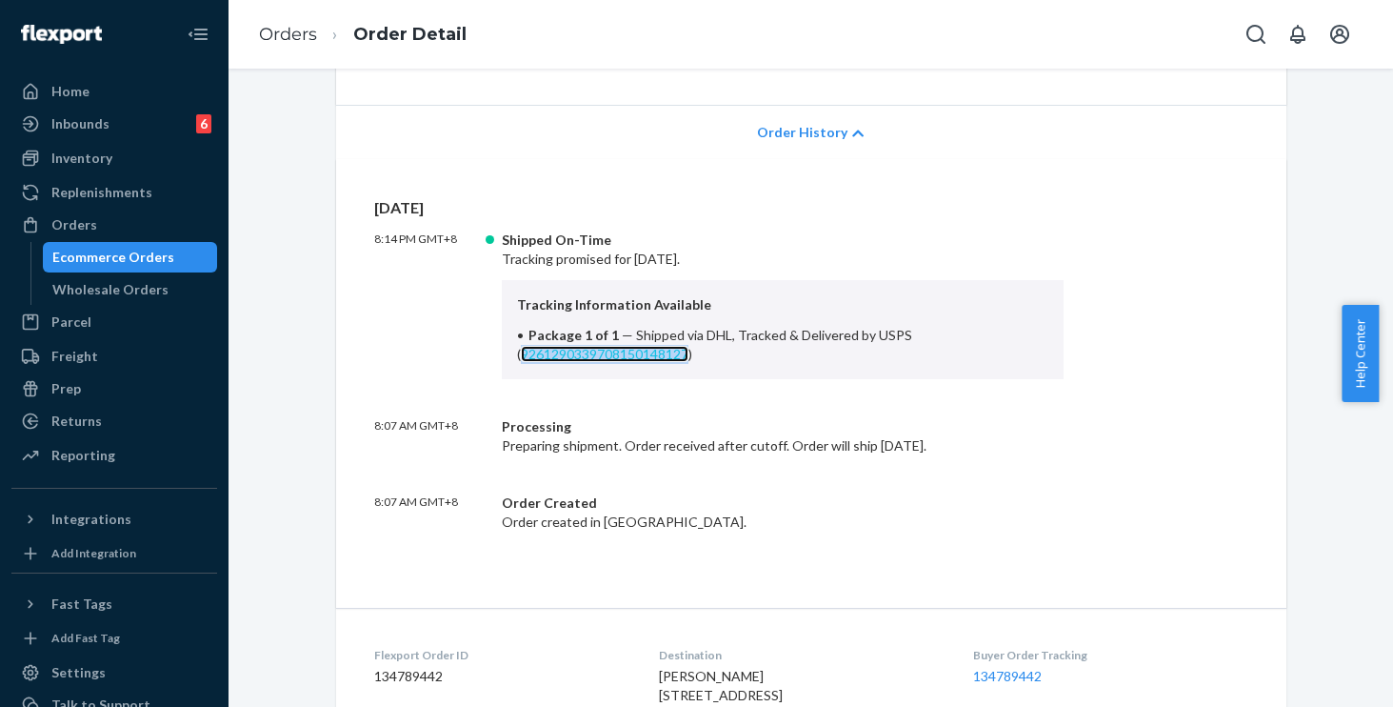
copy link "9261290339708150148127"
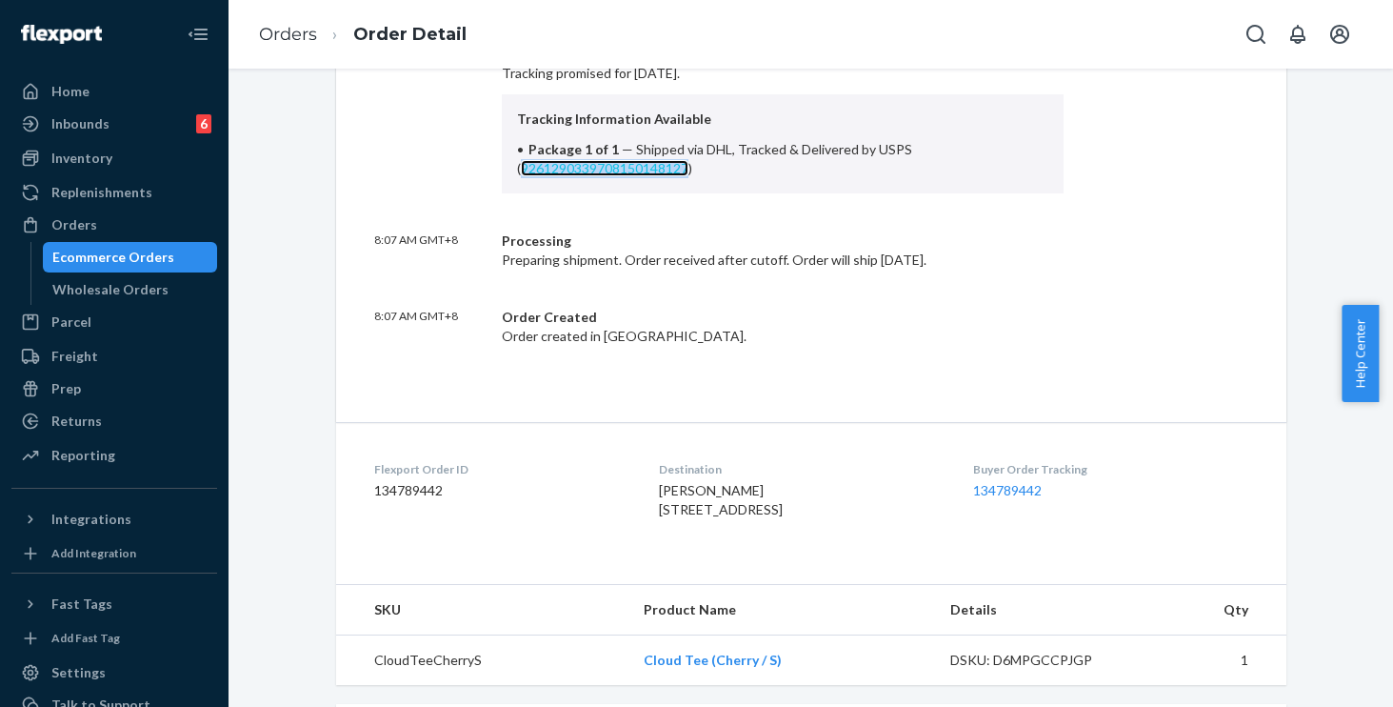
scroll to position [732, 0]
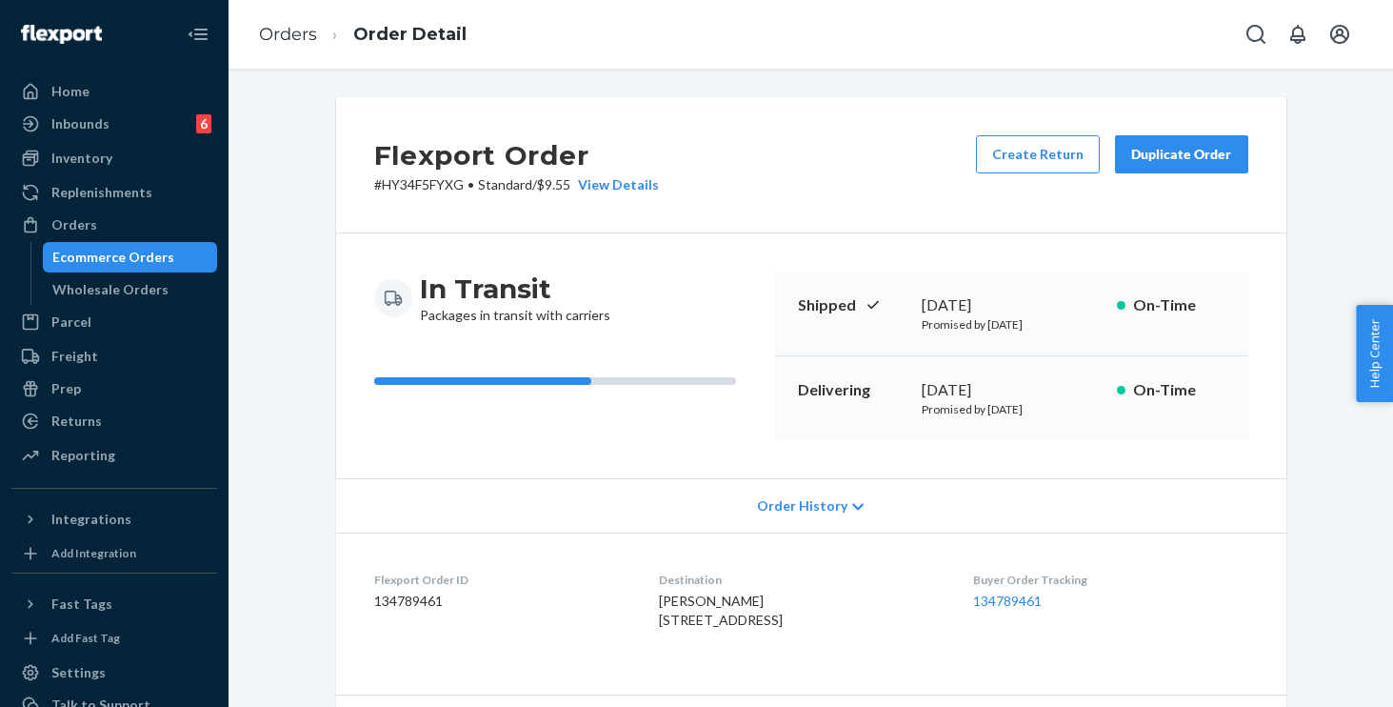
scroll to position [4, 0]
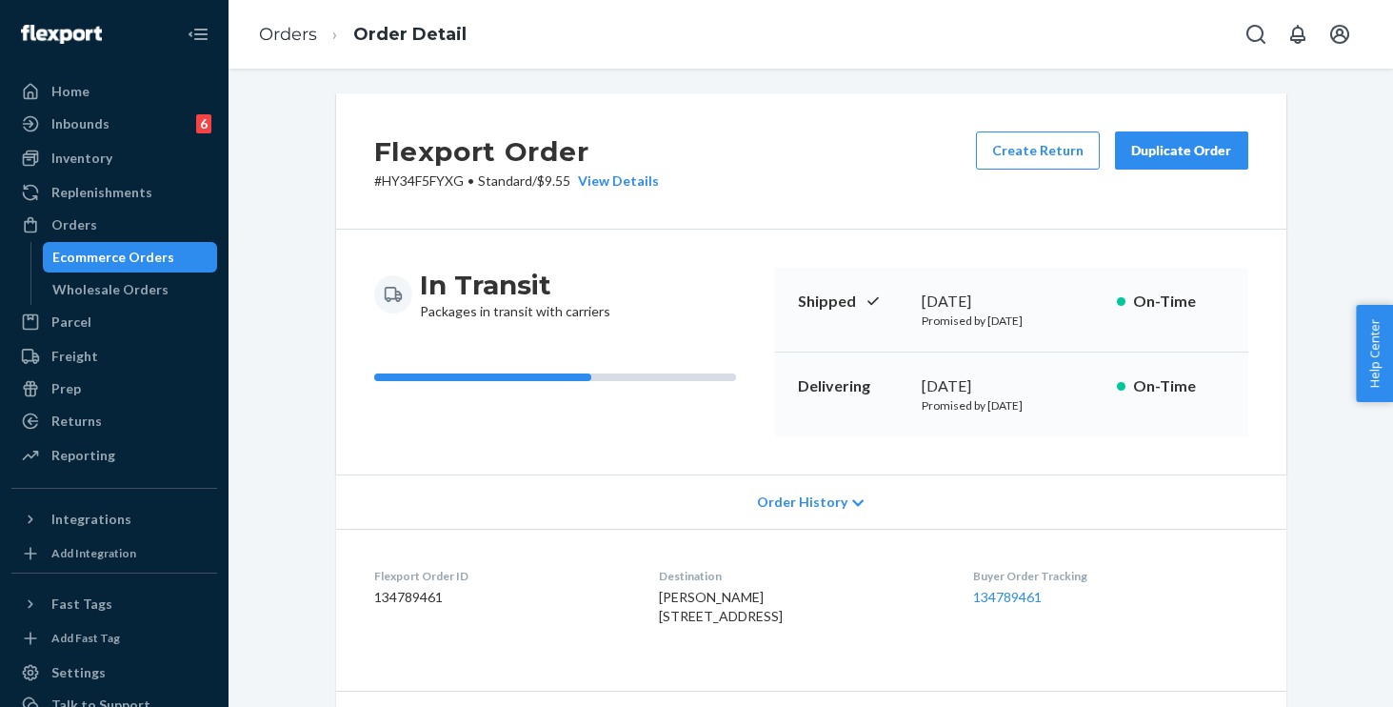
click at [804, 498] on span "Order History" at bounding box center [802, 501] width 90 height 19
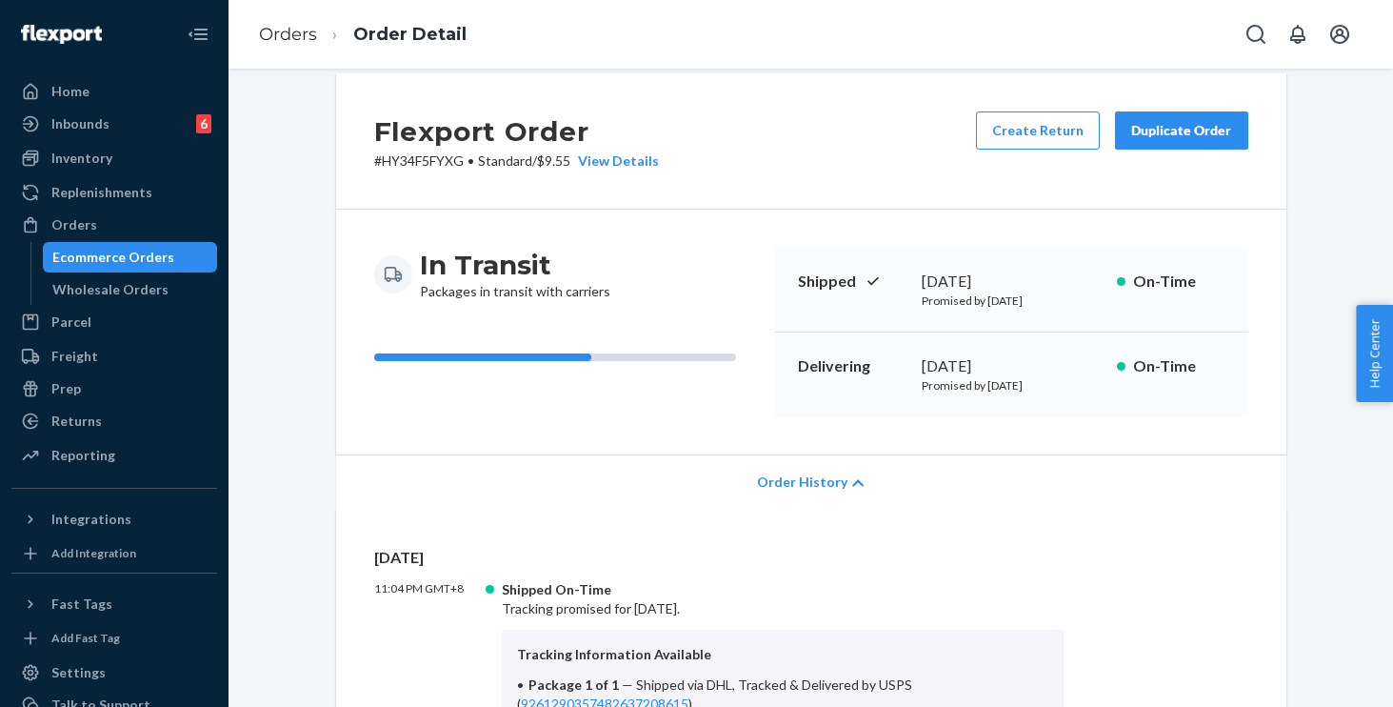
scroll to position [265, 0]
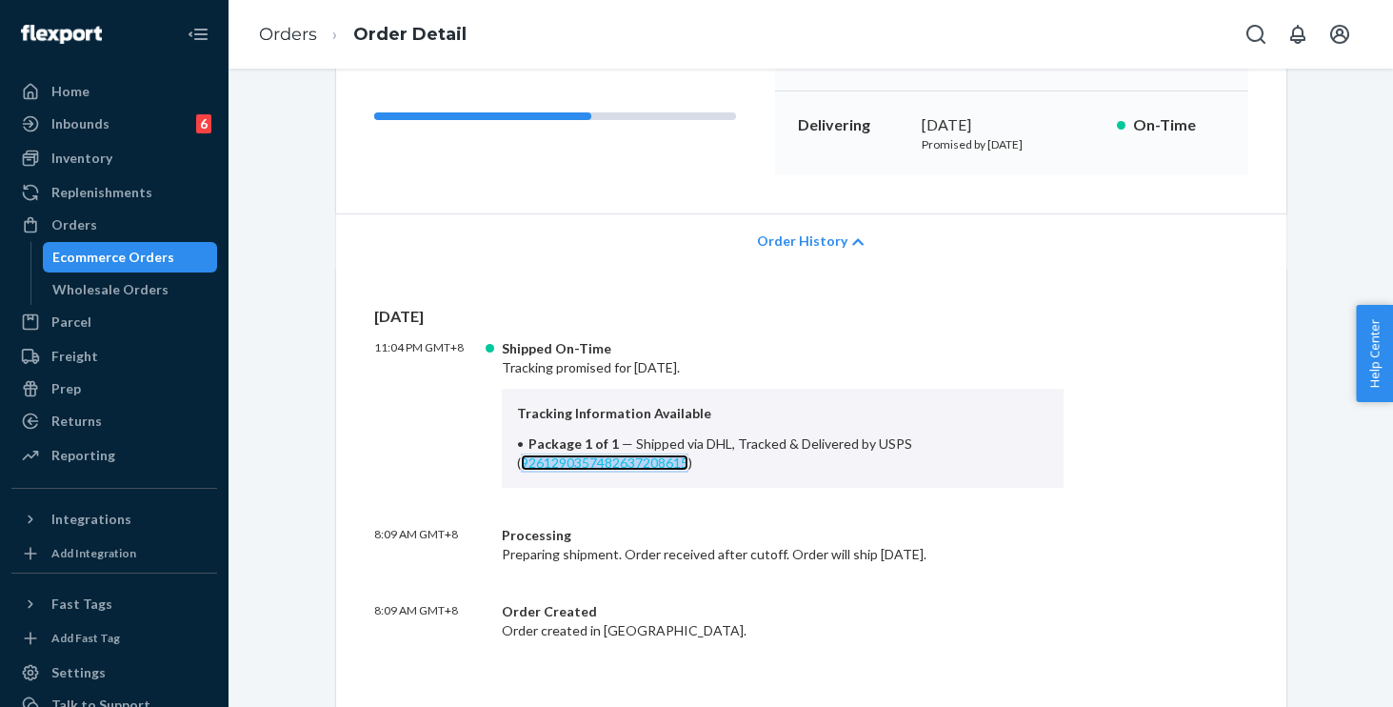
copy link "9261290357482637208615"
